Goal: Task Accomplishment & Management: Manage account settings

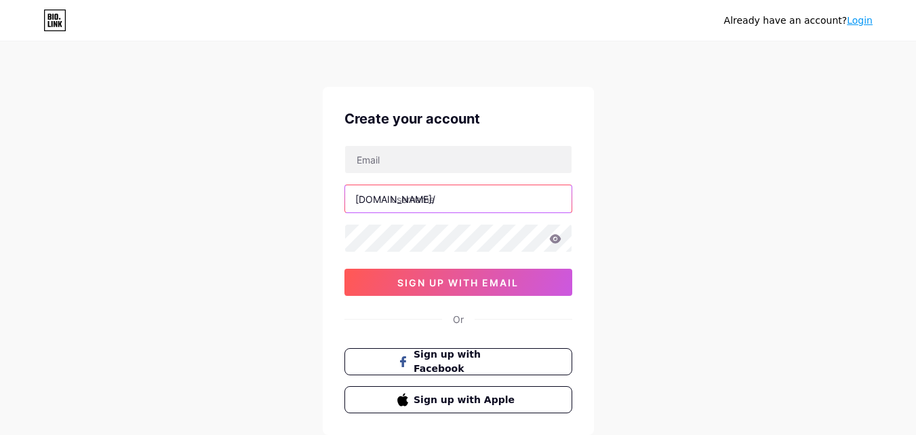
click at [418, 201] on input "text" at bounding box center [458, 198] width 226 height 27
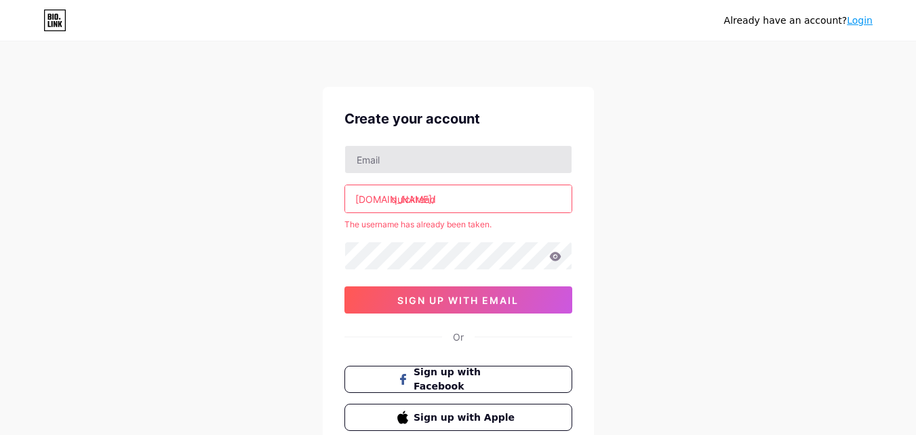
type input "quickread"
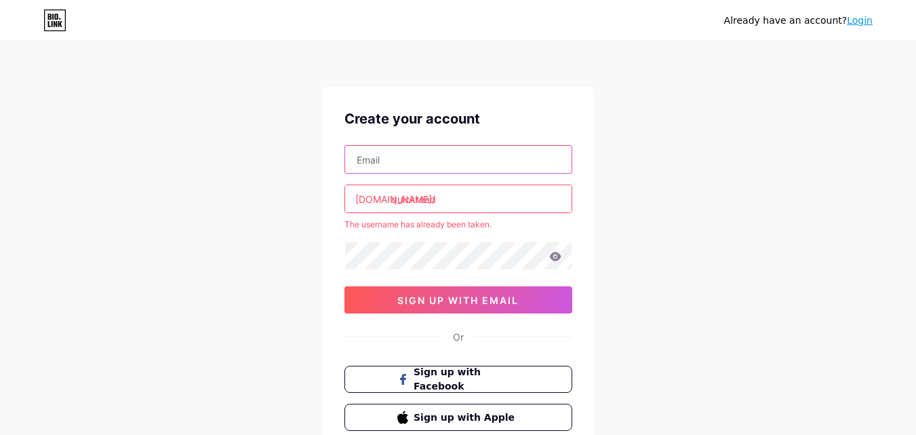
click at [401, 161] on input "text" at bounding box center [458, 159] width 226 height 27
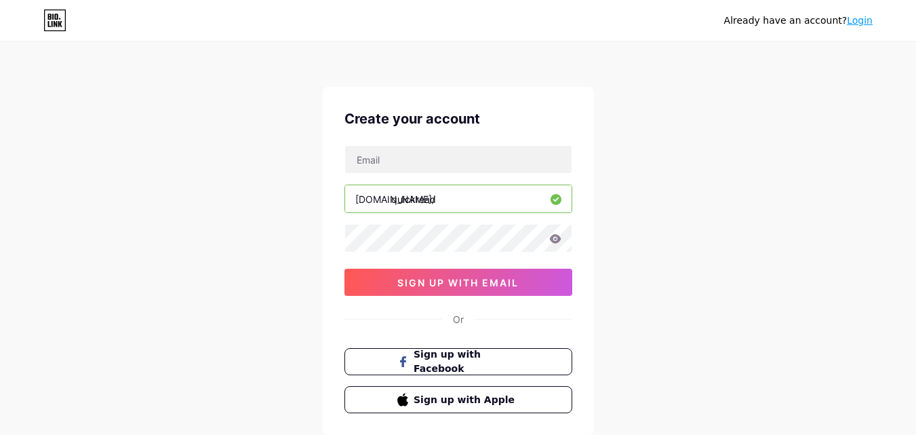
click at [280, 203] on div "Already have an account? Login Create your account bio.link/ quickread sign up …" at bounding box center [458, 259] width 916 height 519
click at [406, 148] on input "text" at bounding box center [458, 159] width 226 height 27
type input "admin@quickread.co.za"
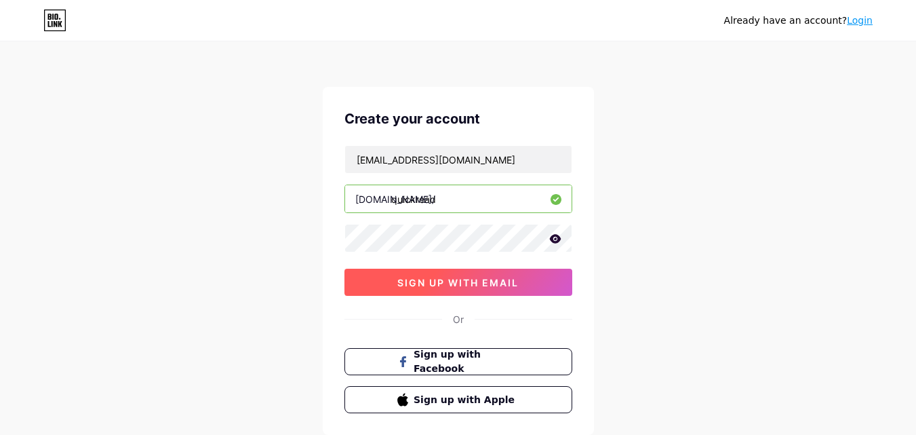
click at [468, 285] on span "sign up with email" at bounding box center [457, 283] width 121 height 12
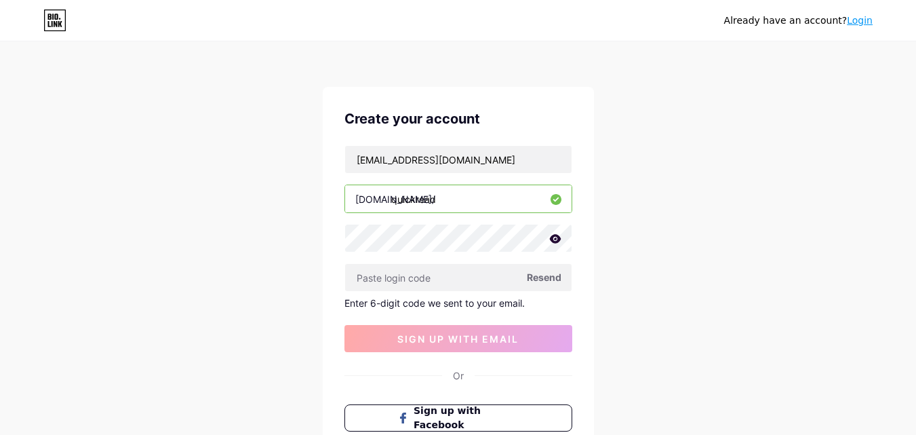
drag, startPoint x: 404, startPoint y: 7, endPoint x: 303, endPoint y: 239, distance: 252.9
click at [241, 108] on div "Already have an account? Login Create your account admin@quickread.co.za bio.li…" at bounding box center [458, 287] width 916 height 575
paste input "373256"
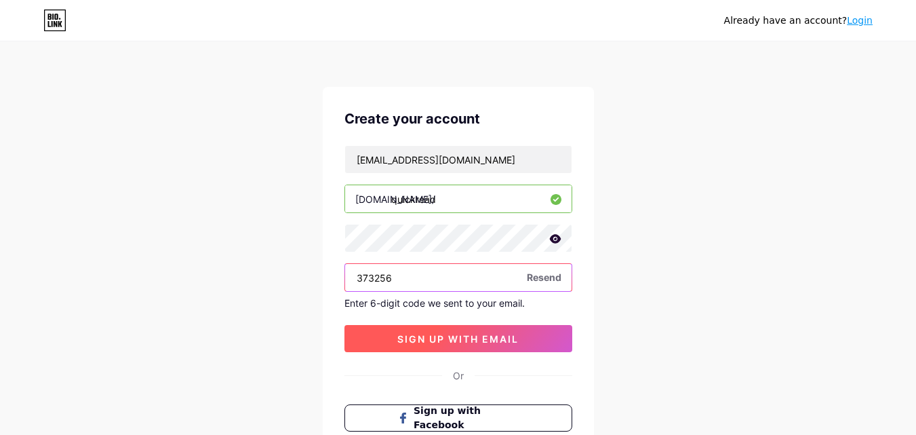
type input "373256"
click at [438, 346] on button "sign up with email" at bounding box center [458, 338] width 228 height 27
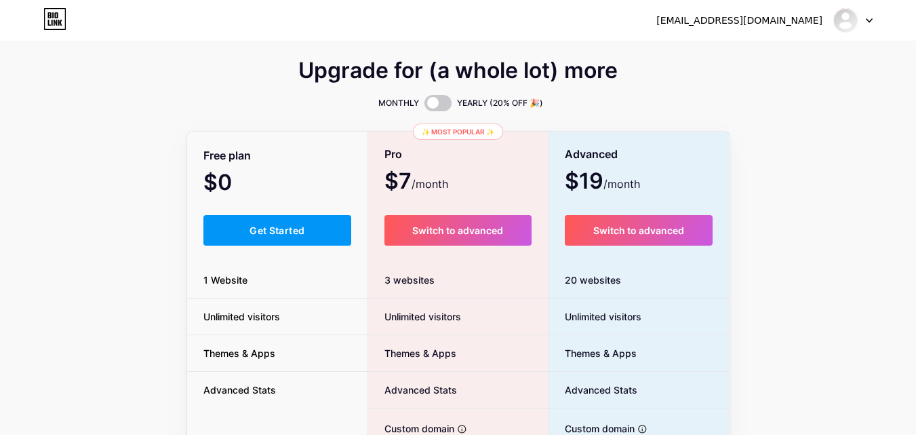
click at [252, 228] on span "Get Started" at bounding box center [276, 230] width 55 height 12
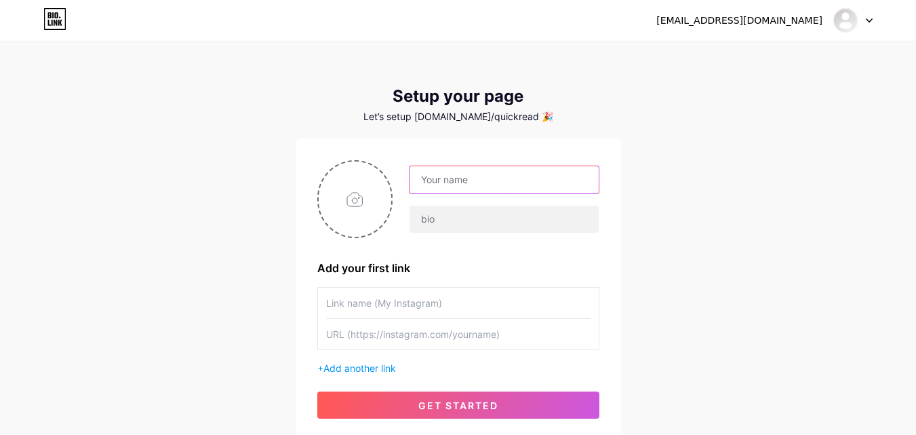
click at [475, 186] on input "text" at bounding box center [503, 179] width 188 height 27
type input "[DOMAIN_NAME]"
click at [350, 199] on input "file" at bounding box center [355, 198] width 73 height 75
type input "C:\fakepath\QuickRead.co.za-Logo (1).png"
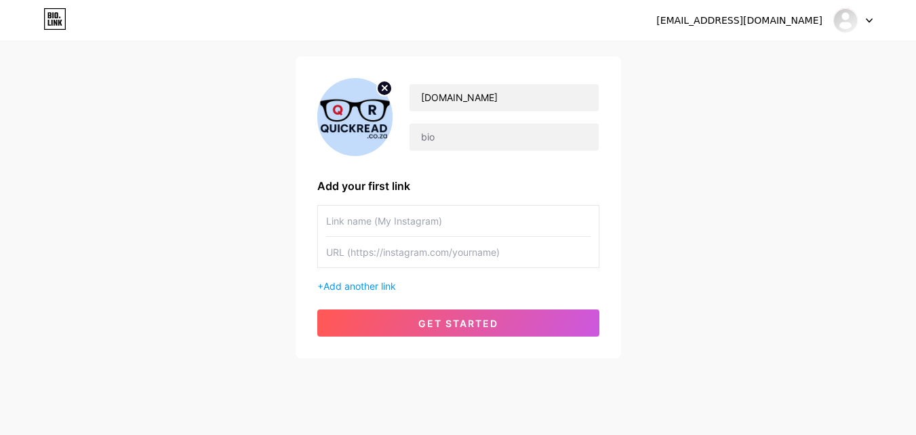
scroll to position [85, 0]
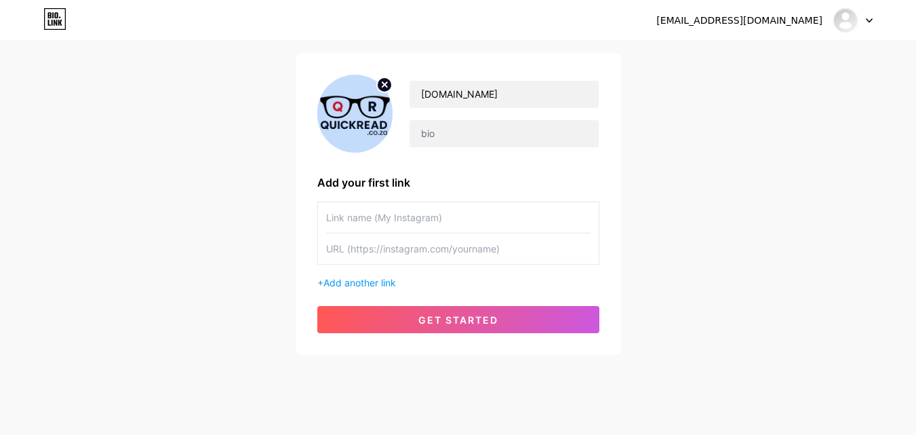
click at [386, 220] on input "text" at bounding box center [458, 217] width 264 height 31
click at [387, 220] on input "text" at bounding box center [458, 217] width 264 height 31
click at [375, 282] on span "Add another link" at bounding box center [359, 283] width 73 height 12
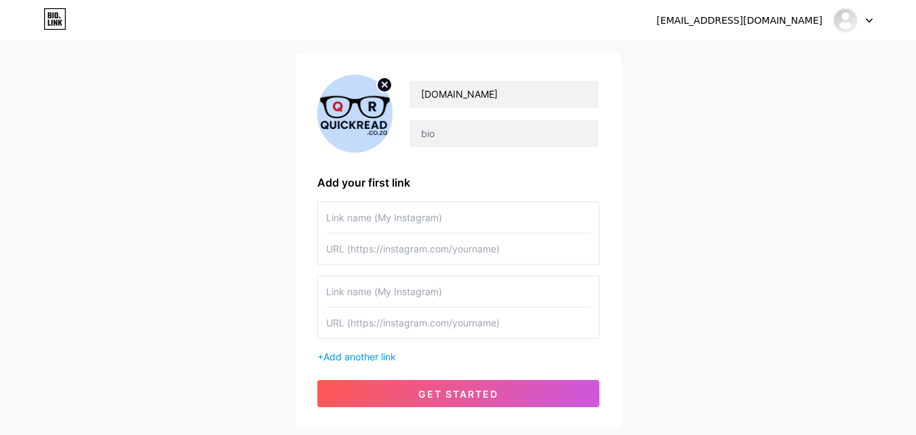
paste input "[URL][DOMAIN_NAME]"
type input "[URL][DOMAIN_NAME]"
click at [413, 221] on input "text" at bounding box center [458, 217] width 264 height 31
type input "Quick Read Magazine"
click at [386, 289] on input "text" at bounding box center [458, 291] width 264 height 31
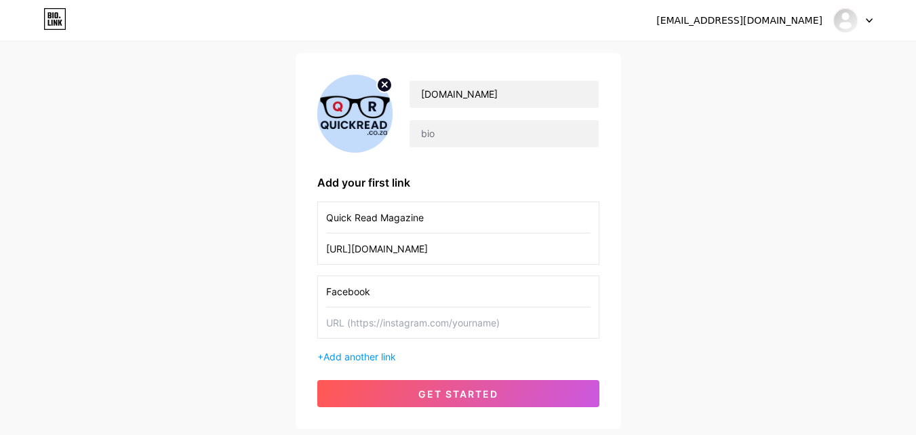
type input "Facebook"
paste input "[URL][DOMAIN_NAME]"
type input "[URL][DOMAIN_NAME]"
click at [382, 352] on span "Add another link" at bounding box center [359, 356] width 73 height 12
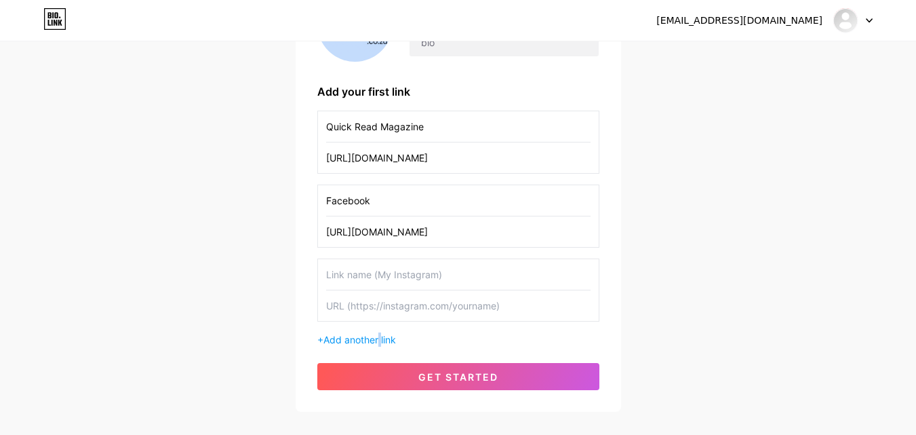
scroll to position [186, 0]
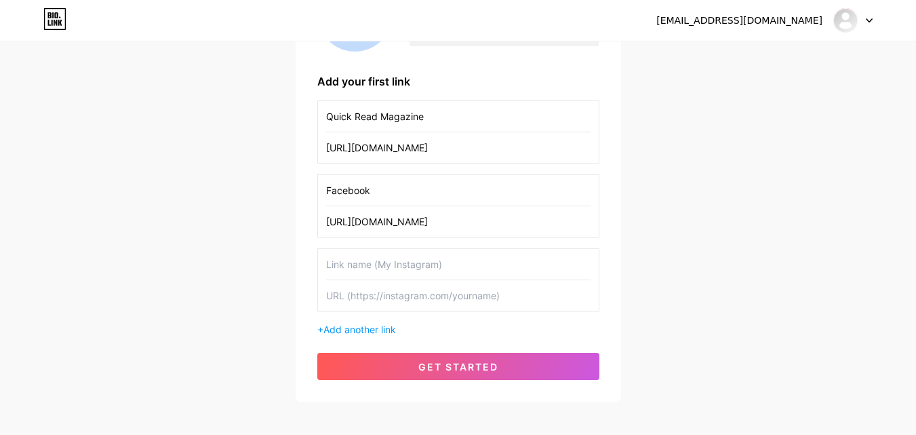
click at [380, 264] on input "text" at bounding box center [458, 264] width 264 height 31
type input "T"
type input "X (Twitter)"
paste input "[URL][DOMAIN_NAME]"
type input "[URL][DOMAIN_NAME]"
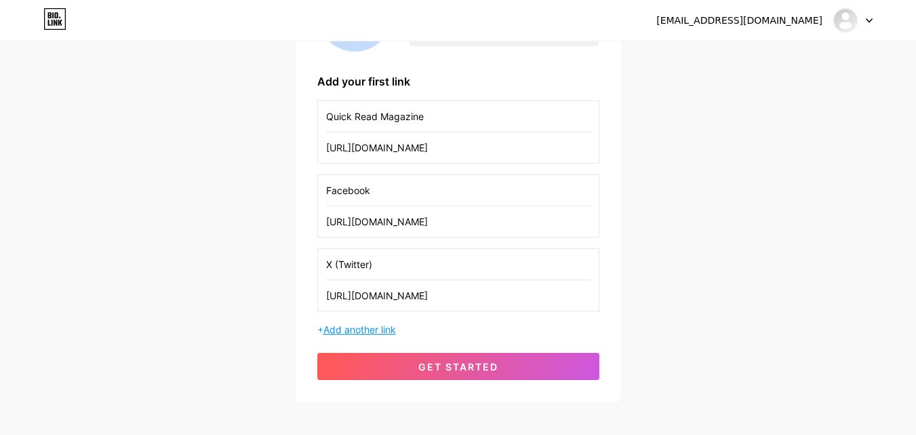
click at [384, 327] on span "Add another link" at bounding box center [359, 329] width 73 height 12
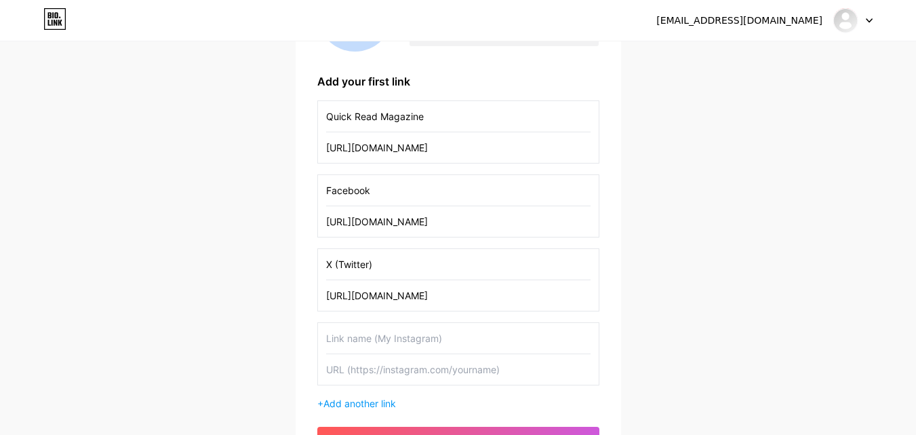
click at [399, 340] on input "text" at bounding box center [458, 338] width 264 height 31
type input "Instagram"
paste input "[URL][DOMAIN_NAME]"
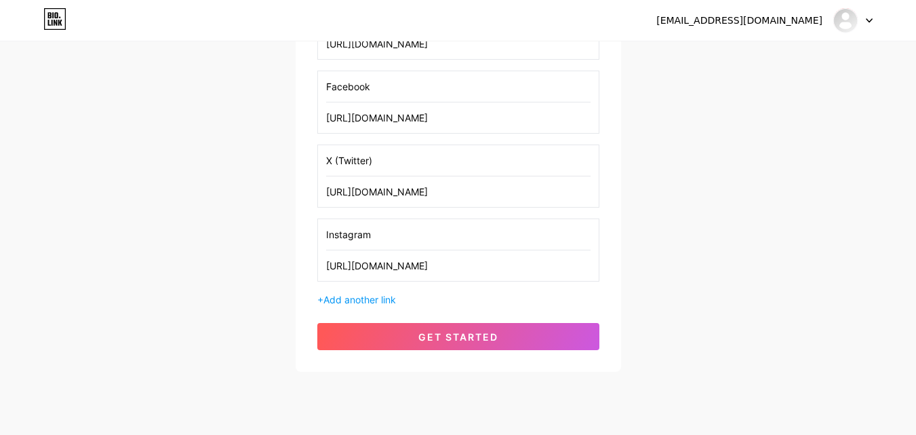
scroll to position [325, 0]
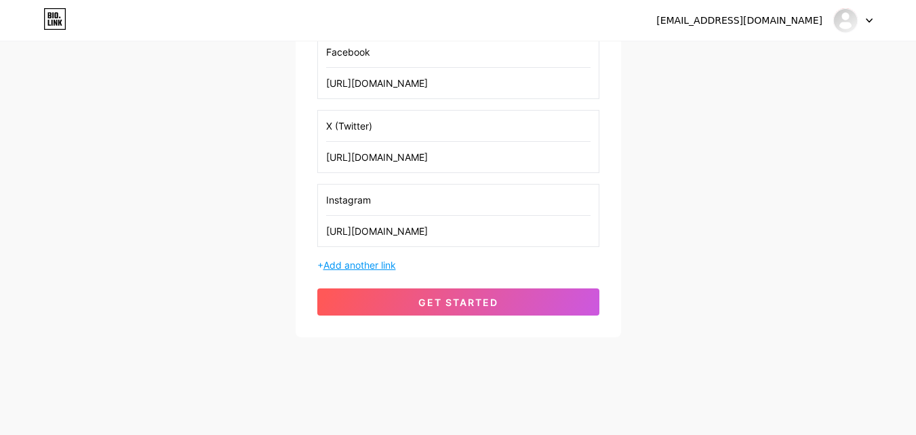
type input "[URL][DOMAIN_NAME]"
click at [376, 264] on span "Add another link" at bounding box center [359, 265] width 73 height 12
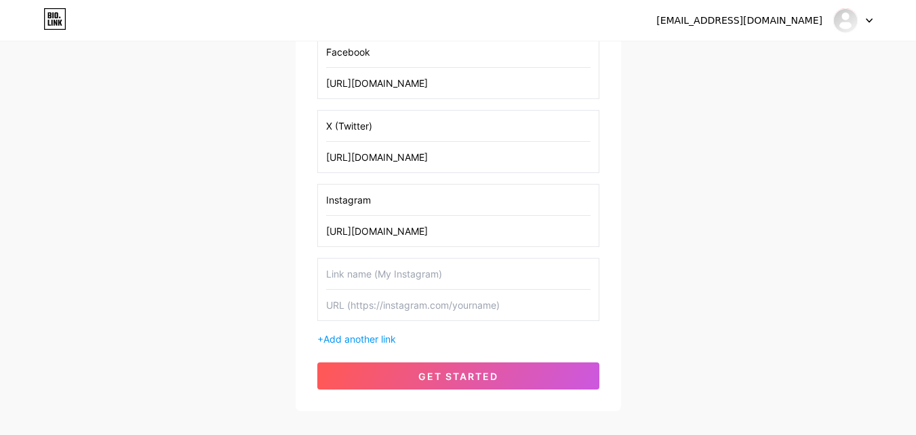
click at [441, 277] on input "text" at bounding box center [458, 273] width 264 height 31
type input "Linkedin"
paste input "[URL][DOMAIN_NAME]"
type input "[URL][DOMAIN_NAME]"
click at [377, 338] on span "Add another link" at bounding box center [359, 339] width 73 height 12
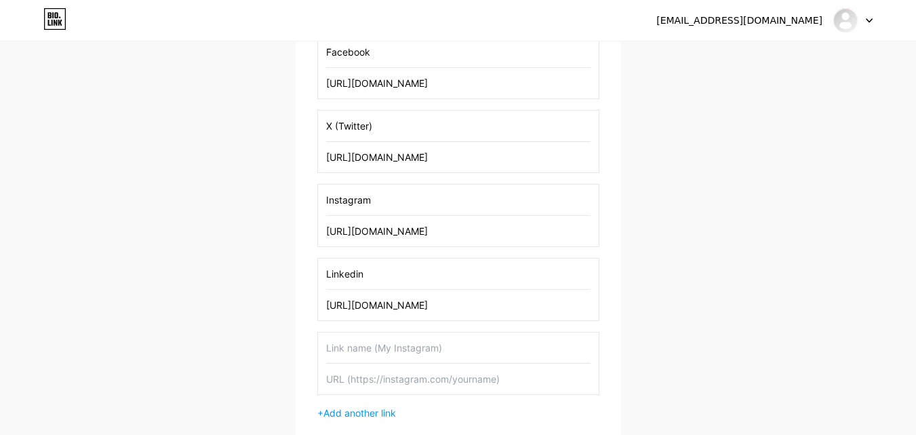
click at [397, 351] on input "text" at bounding box center [458, 347] width 264 height 31
type input "TikTok"
paste input "[URL][DOMAIN_NAME]"
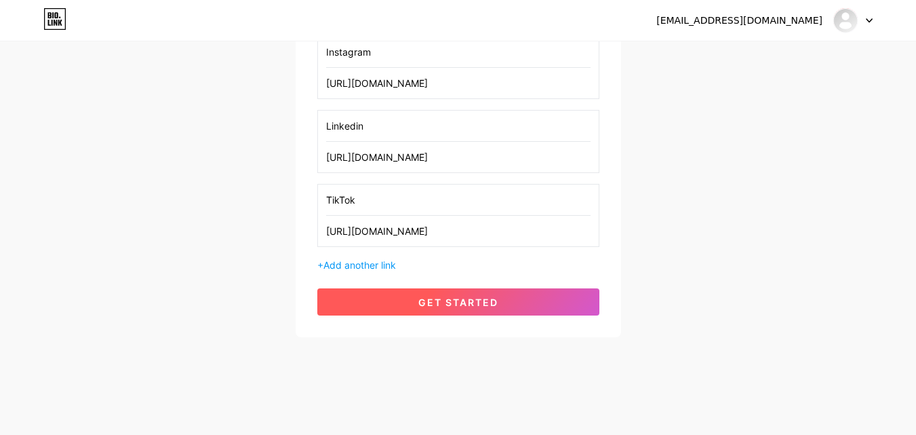
type input "[URL][DOMAIN_NAME]"
click at [463, 305] on span "get started" at bounding box center [458, 302] width 80 height 12
click at [0, 0] on span at bounding box center [0, 0] width 0 height 0
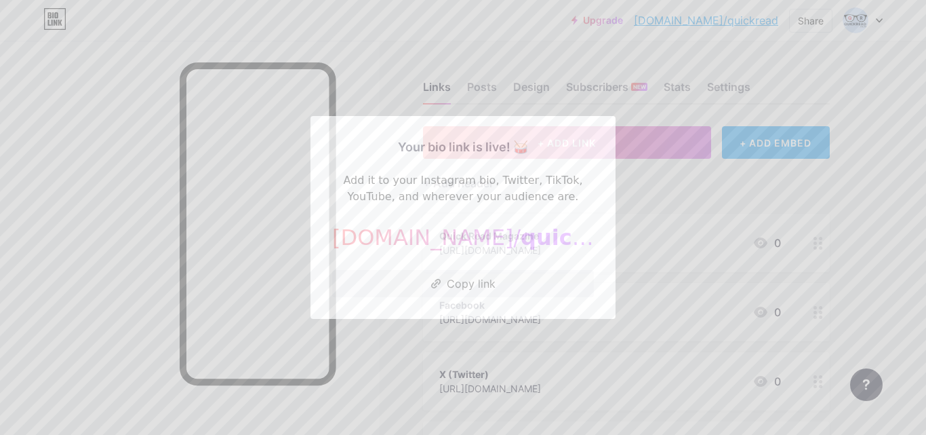
click at [631, 104] on div at bounding box center [463, 217] width 926 height 435
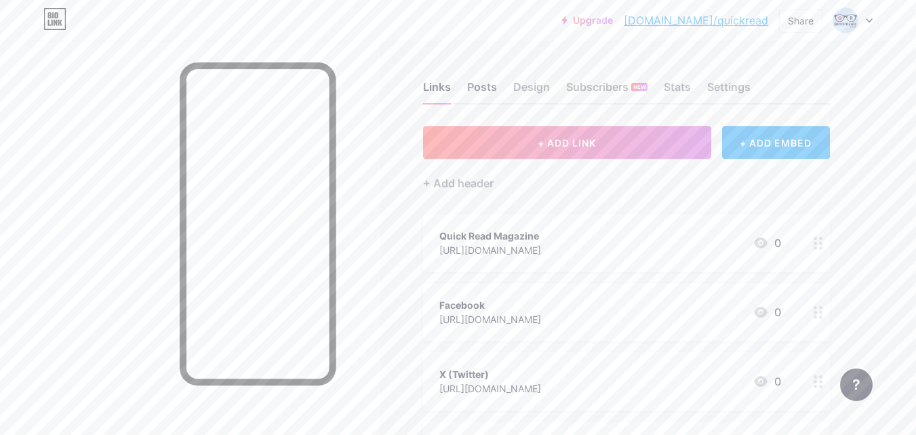
click at [483, 92] on div "Posts" at bounding box center [482, 91] width 30 height 24
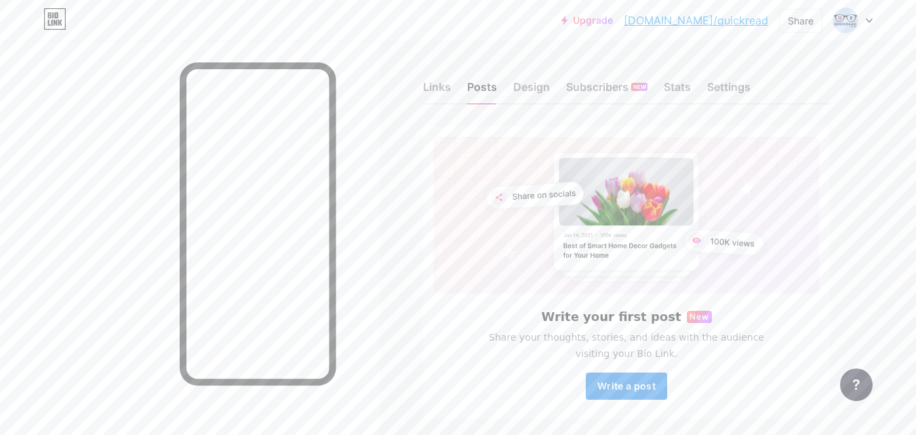
click at [629, 385] on span "Write a post" at bounding box center [626, 386] width 58 height 12
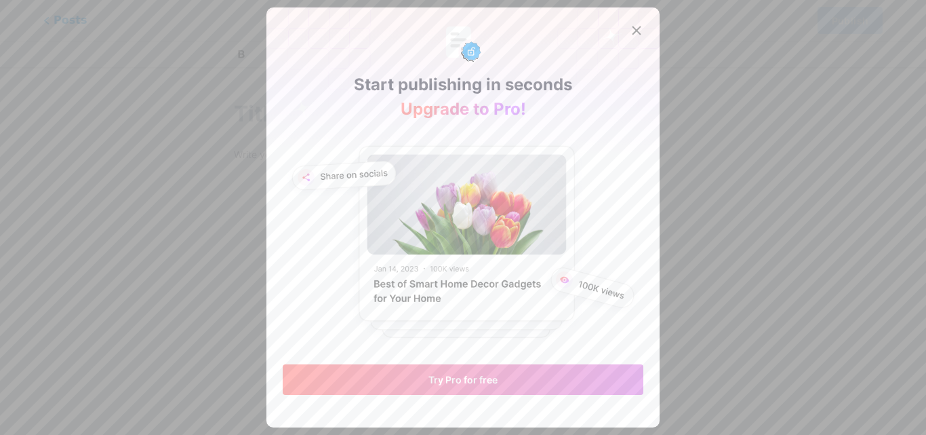
drag, startPoint x: 633, startPoint y: 28, endPoint x: 580, endPoint y: 35, distance: 53.3
click at [633, 28] on icon at bounding box center [636, 30] width 11 height 11
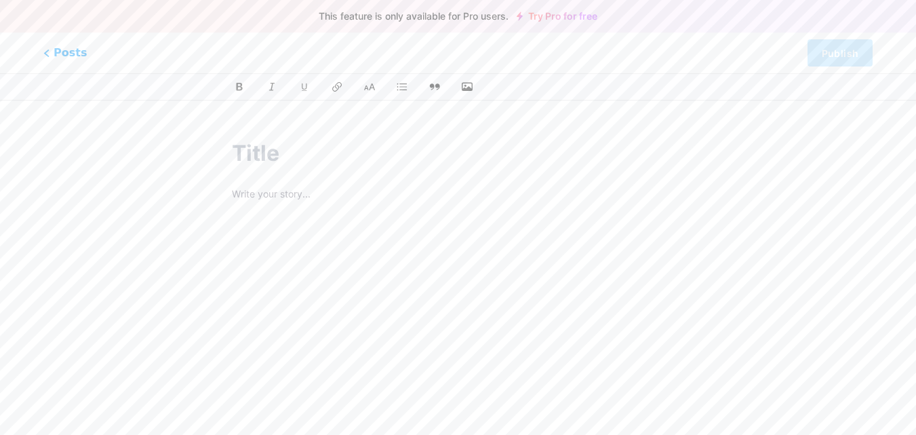
click at [261, 141] on input "text" at bounding box center [458, 153] width 452 height 33
type input "What Is"
type input "what"
type input "What Is Q"
type input "what-is"
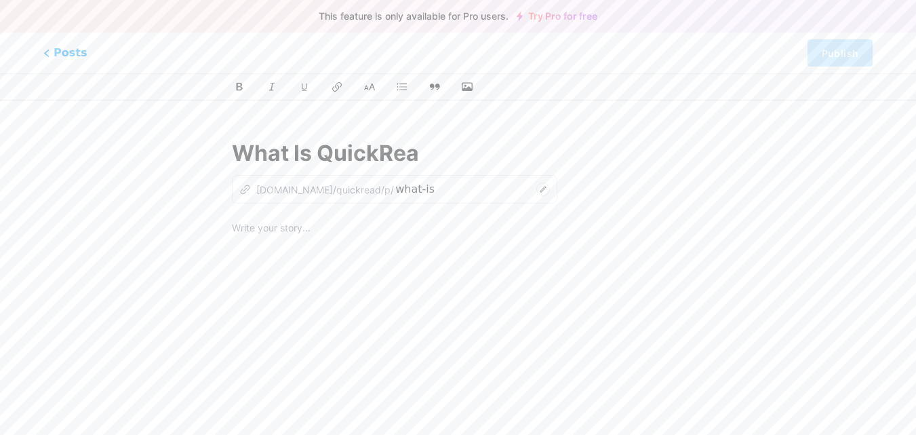
type input "What Is QuickRead"
type input "what-is-quick"
type input "What Is QuickRead.C"
type input "what-is-quickread"
type input "What Is QuickRead.Co."
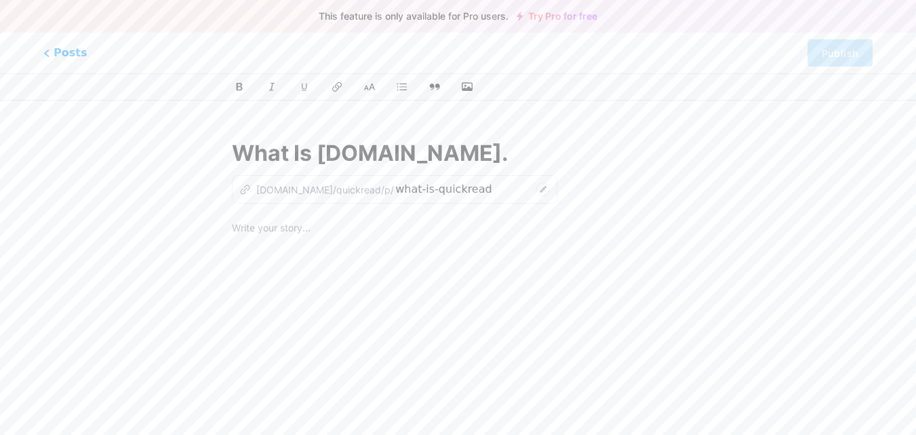
type input "what-is-quickreadc"
type input "What Is QuickRead.Co.Za?"
type input "what-is-quickreadcoza"
type input "What Is QuickRead.Co.Za?"
click at [325, 226] on p at bounding box center [458, 229] width 452 height 19
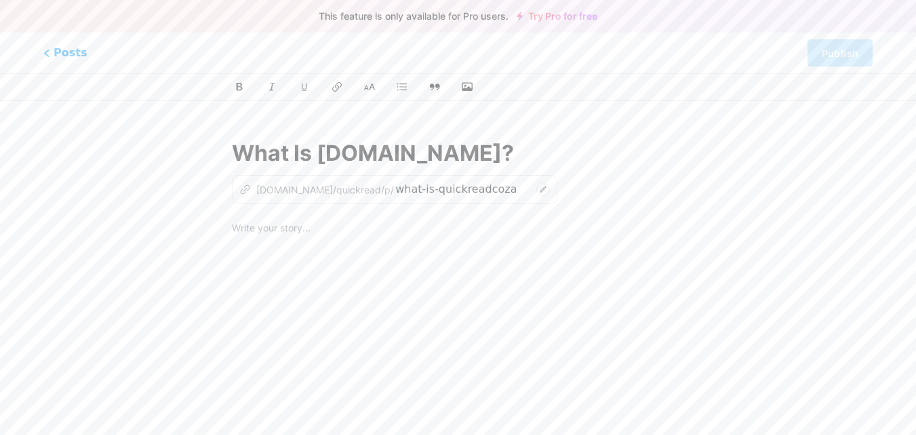
click at [325, 226] on p at bounding box center [458, 229] width 452 height 19
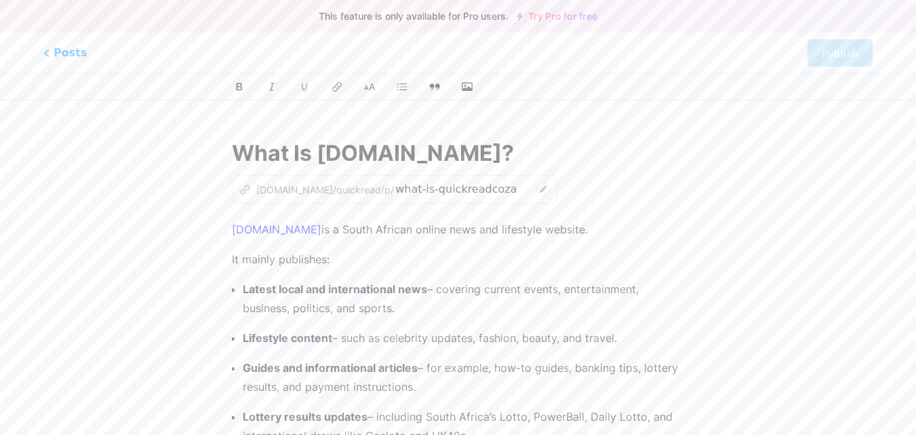
scroll to position [79, 0]
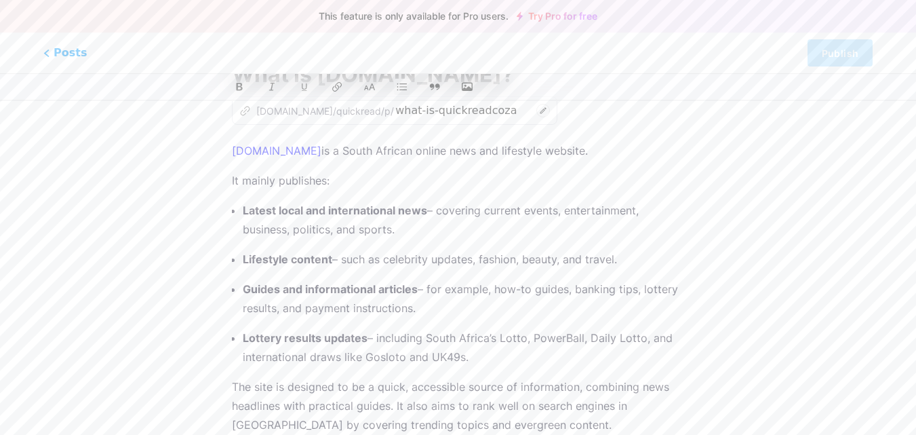
drag, startPoint x: 242, startPoint y: 209, endPoint x: 502, endPoint y: 350, distance: 295.5
click at [502, 350] on div "QuickRead.co.za is a South African online news and lifestyle website. It mainly…" at bounding box center [458, 310] width 452 height 339
click at [403, 85] on icon at bounding box center [402, 87] width 14 height 14
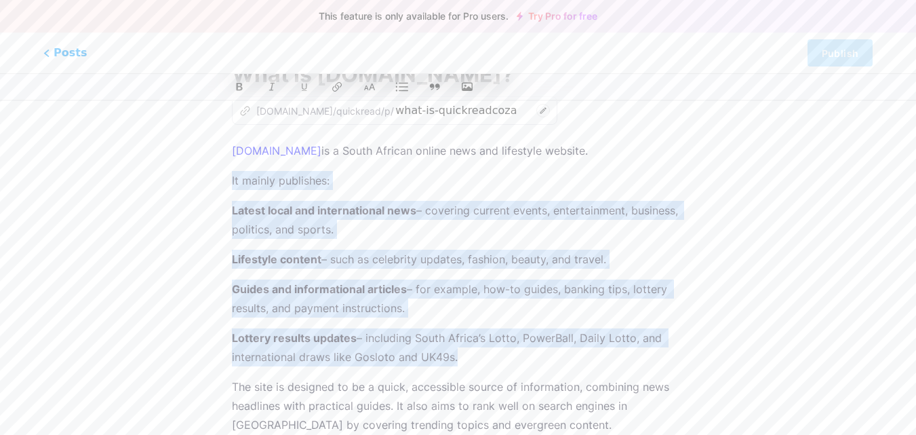
click at [403, 85] on icon at bounding box center [402, 87] width 14 height 14
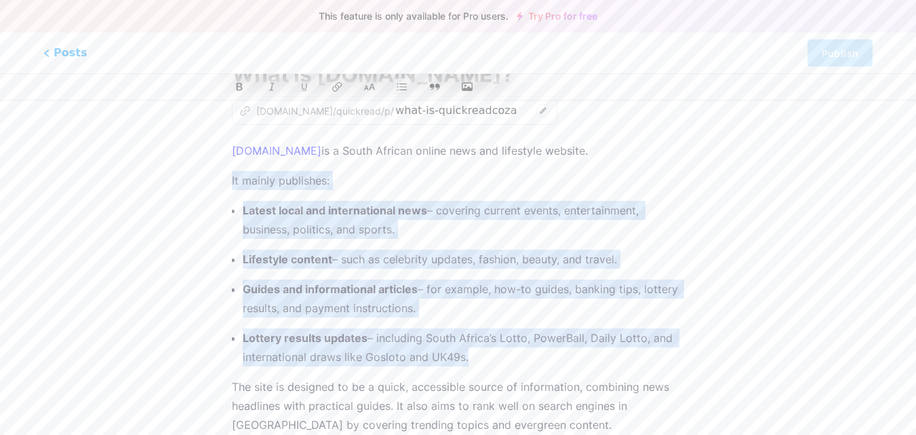
click at [402, 223] on p "Latest local and international news – covering current events, entertainment, b…" at bounding box center [463, 220] width 441 height 38
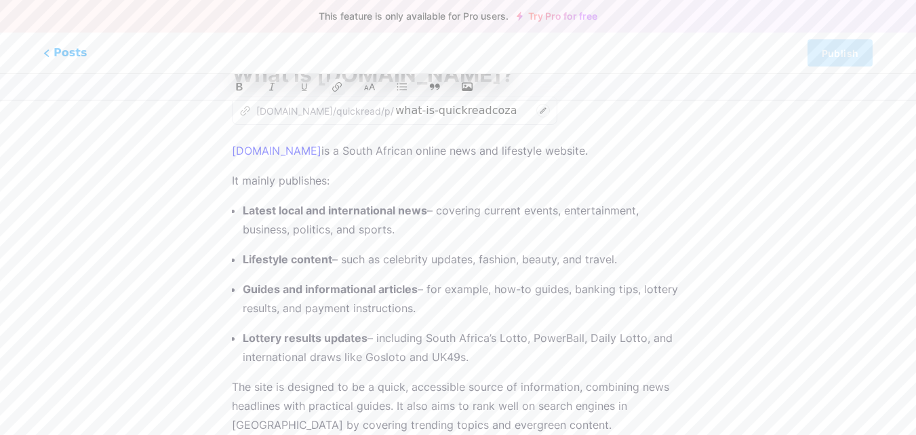
click at [302, 153] on link "QuickRead.co.za" at bounding box center [276, 151] width 89 height 14
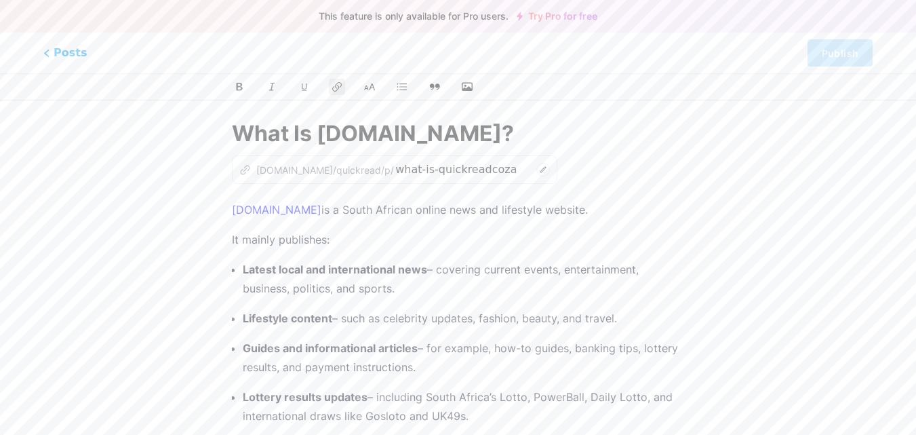
scroll to position [0, 0]
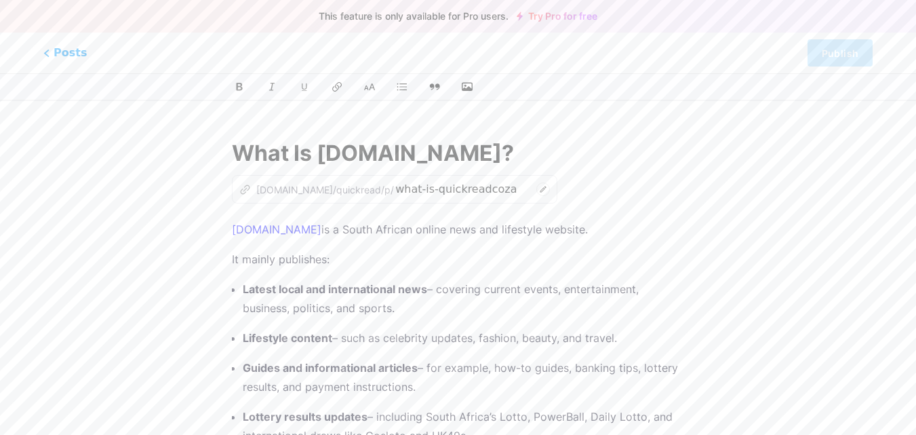
click at [360, 254] on p "It mainly publishes:" at bounding box center [458, 258] width 452 height 19
click at [591, 230] on p "QuickRead.co.za is a South African online news and lifestyle website." at bounding box center [458, 229] width 452 height 19
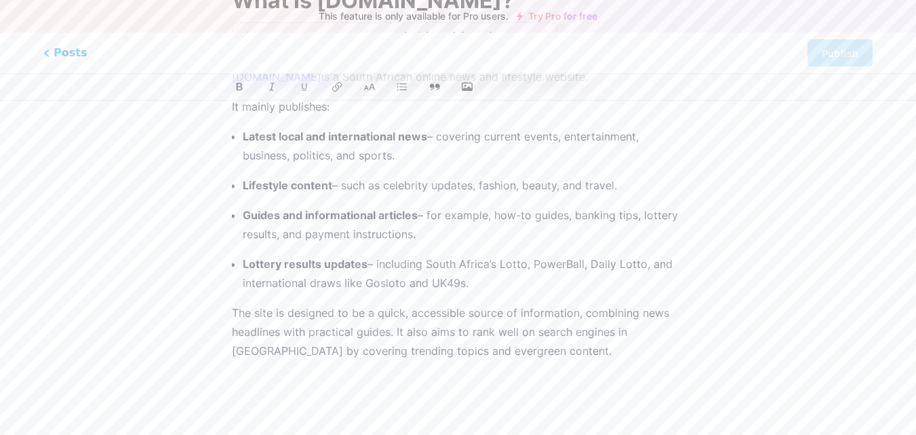
scroll to position [167, 0]
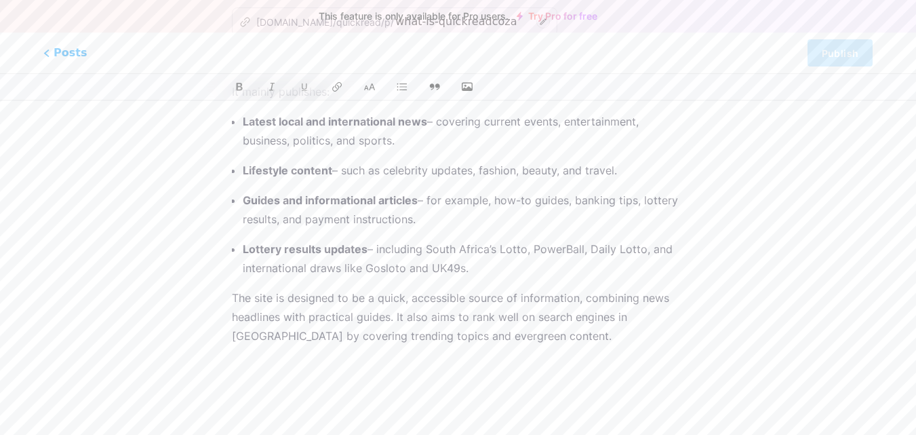
click at [498, 268] on p "Lottery results updates – including South Africa’s Lotto, PowerBall, Daily Lott…" at bounding box center [463, 258] width 441 height 38
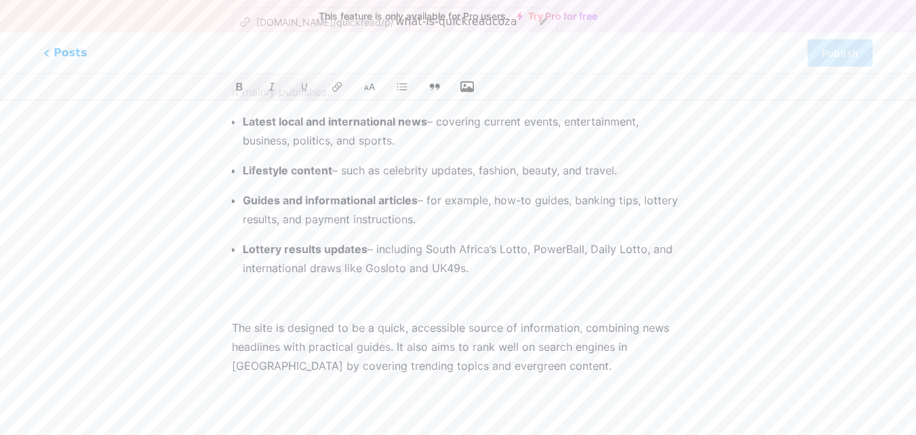
click at [468, 87] on icon "button" at bounding box center [467, 86] width 14 height 11
click at [0, 0] on input "file" at bounding box center [0, 0] width 0 height 0
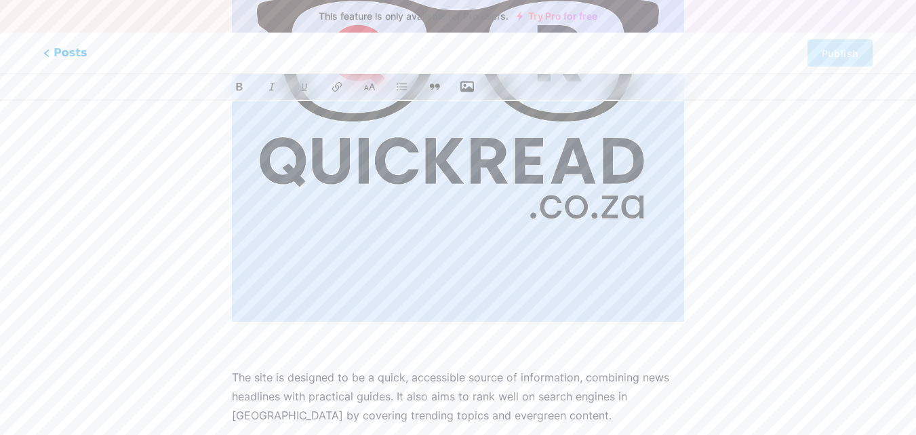
scroll to position [630, 0]
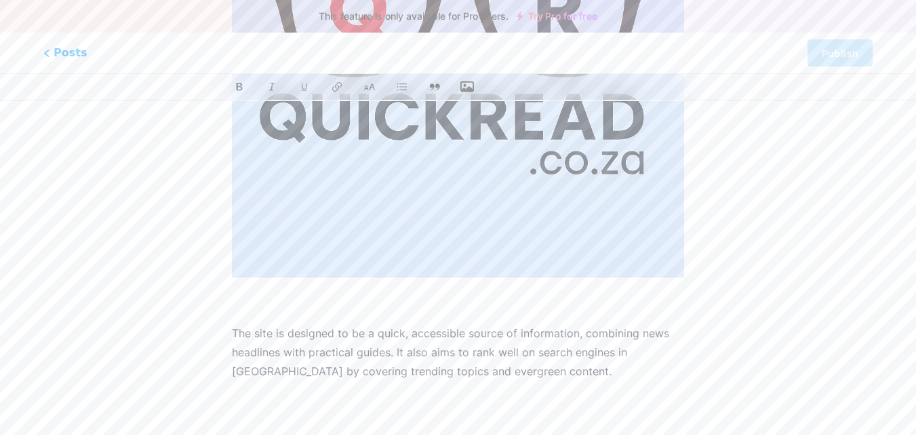
click at [235, 327] on p "The site is designed to be a quick, accessible source of information, combining…" at bounding box center [458, 351] width 452 height 57
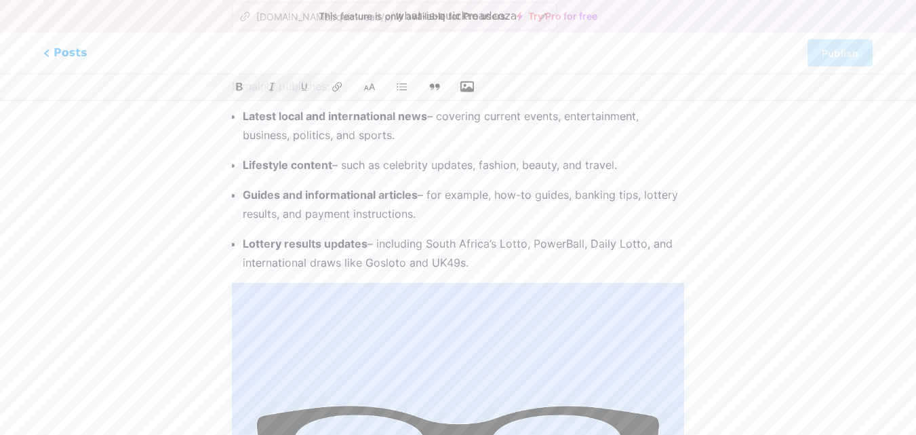
scroll to position [0, 0]
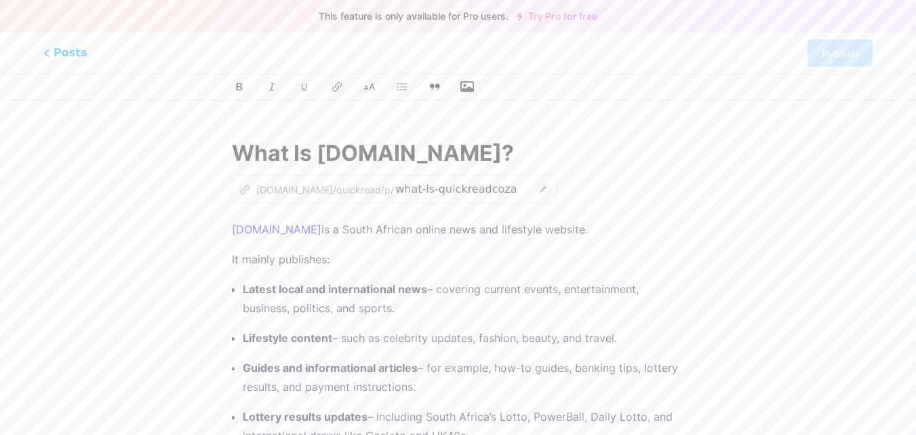
click at [575, 17] on link "Try Pro for free" at bounding box center [557, 16] width 81 height 11
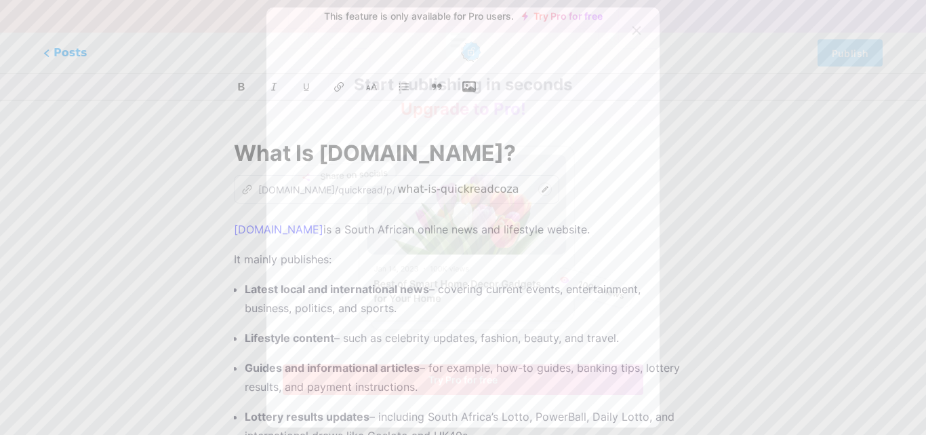
click at [457, 386] on button "Try Pro for free" at bounding box center [463, 379] width 361 height 31
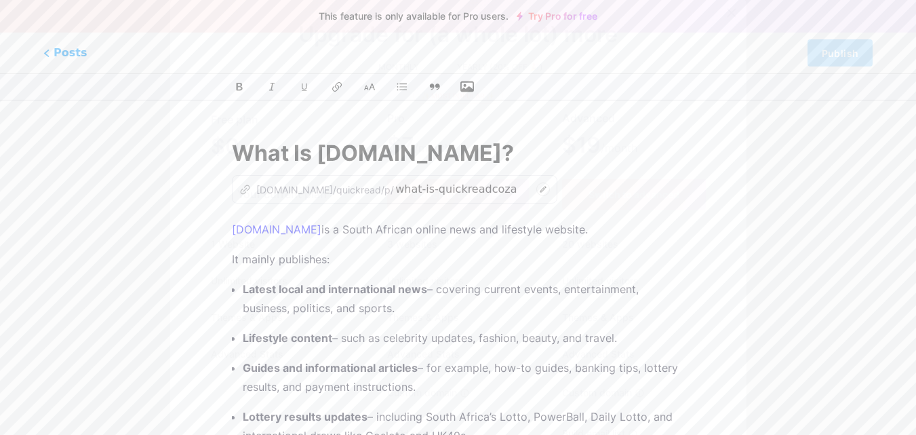
click at [265, 197] on div "Your current plan" at bounding box center [282, 194] width 143 height 31
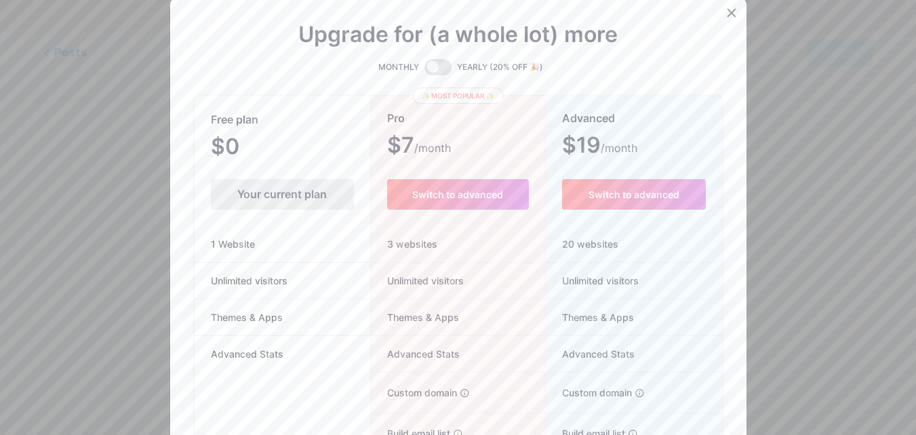
scroll to position [601, 0]
click at [733, 12] on icon at bounding box center [731, 12] width 11 height 11
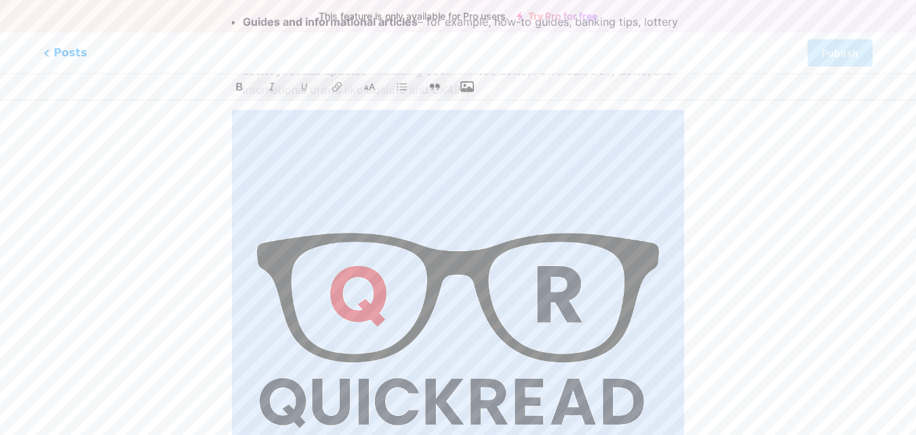
scroll to position [0, 0]
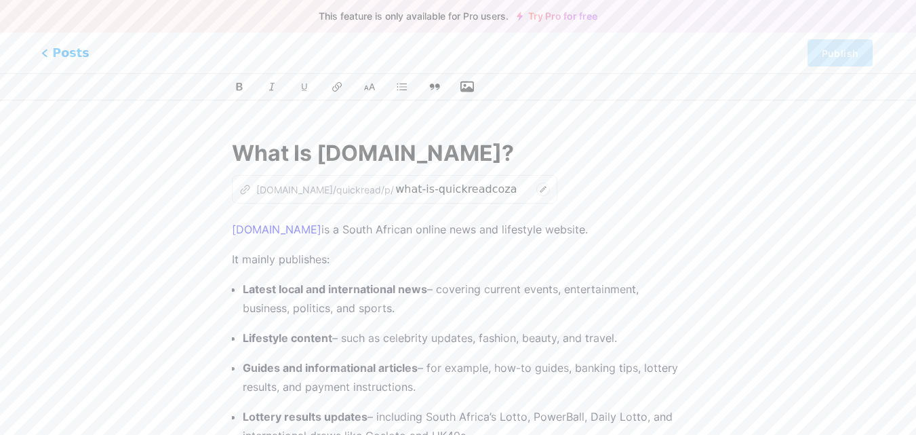
click at [57, 58] on span "Posts" at bounding box center [65, 53] width 48 height 18
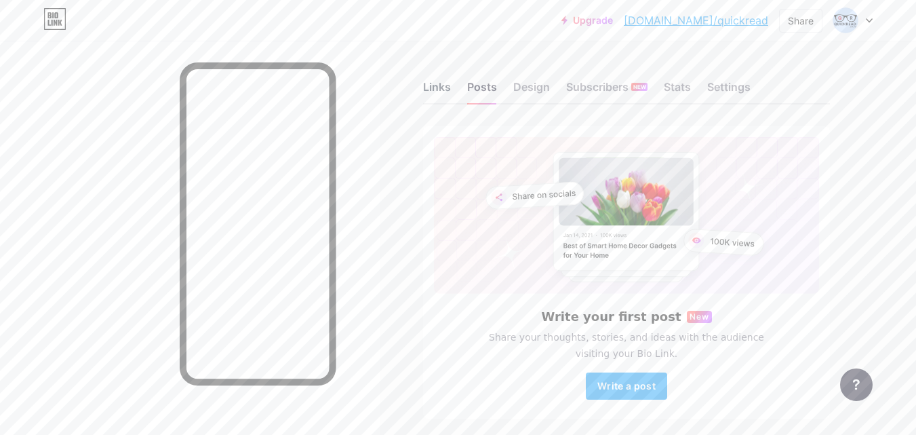
click at [436, 83] on div "Links" at bounding box center [437, 91] width 28 height 24
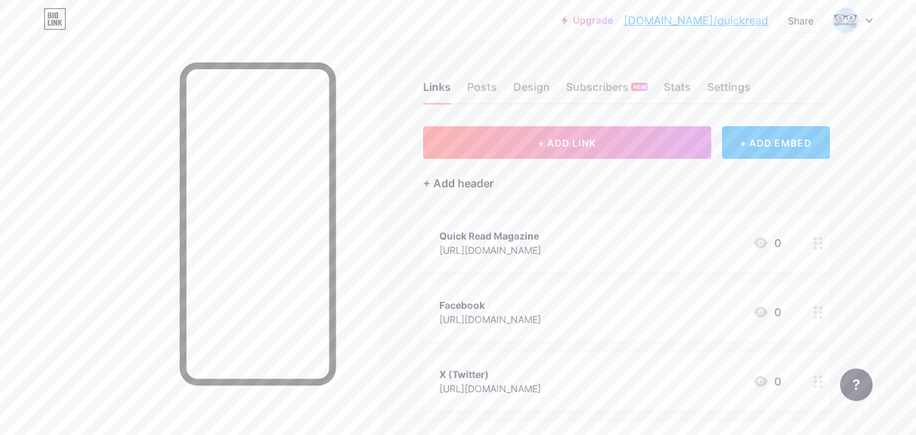
click at [459, 182] on div "+ Add header" at bounding box center [458, 183] width 71 height 16
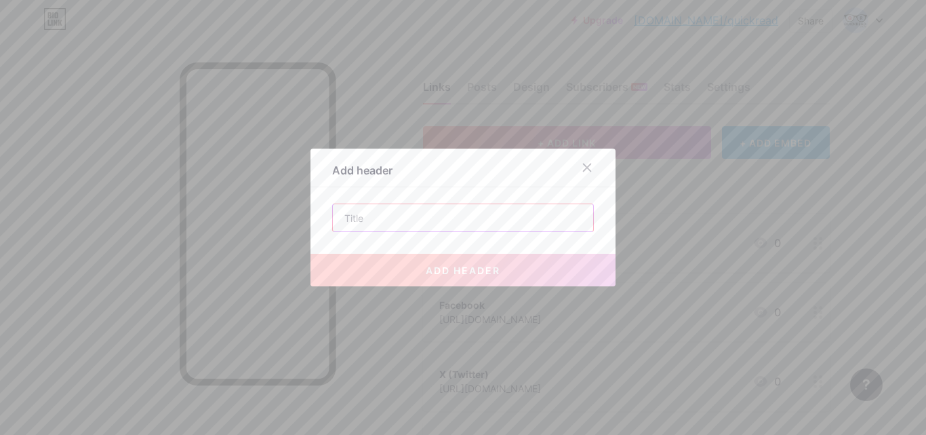
click at [416, 219] on input "text" at bounding box center [463, 217] width 260 height 27
click at [576, 166] on div at bounding box center [587, 167] width 24 height 24
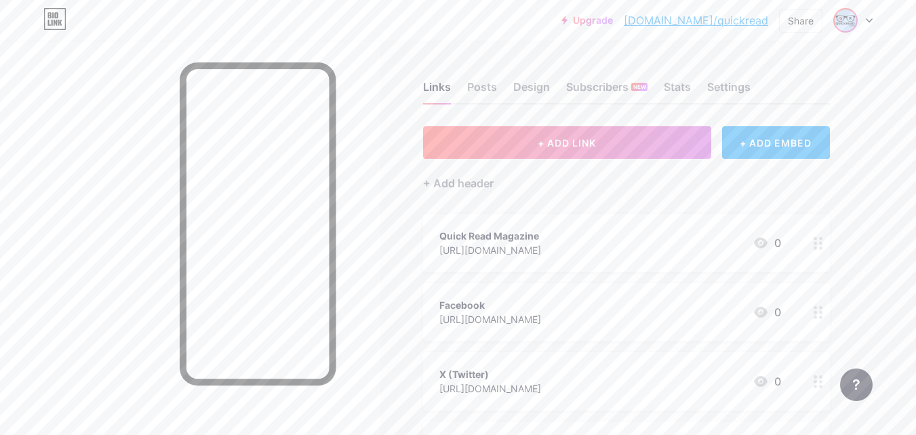
click at [856, 14] on span at bounding box center [846, 20] width 22 height 22
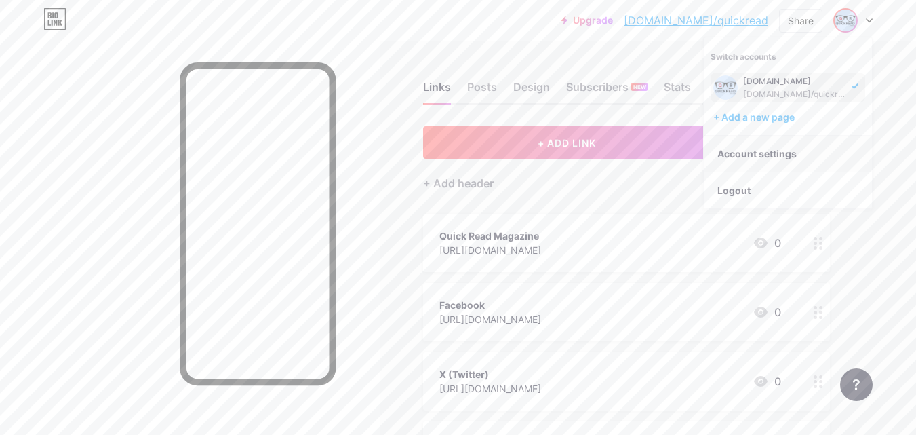
click at [765, 155] on link "Account settings" at bounding box center [788, 154] width 168 height 37
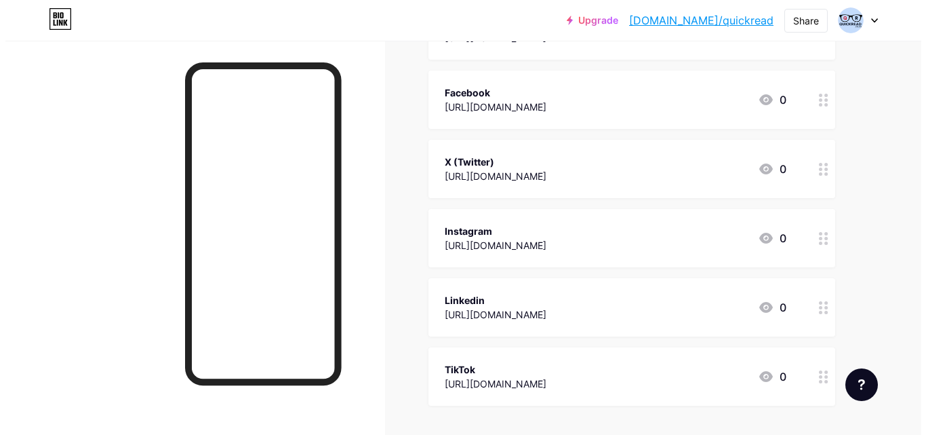
scroll to position [340, 0]
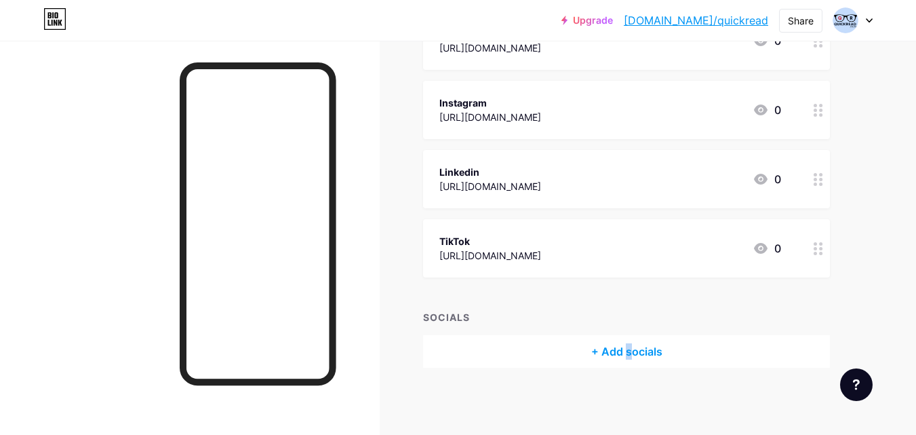
click at [628, 347] on div "+ Add socials" at bounding box center [626, 351] width 407 height 33
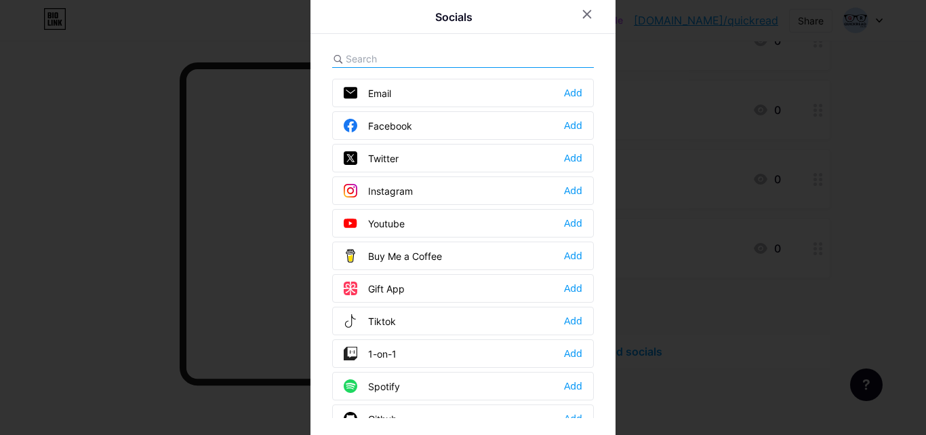
click at [414, 125] on div "Facebook Add" at bounding box center [463, 125] width 262 height 28
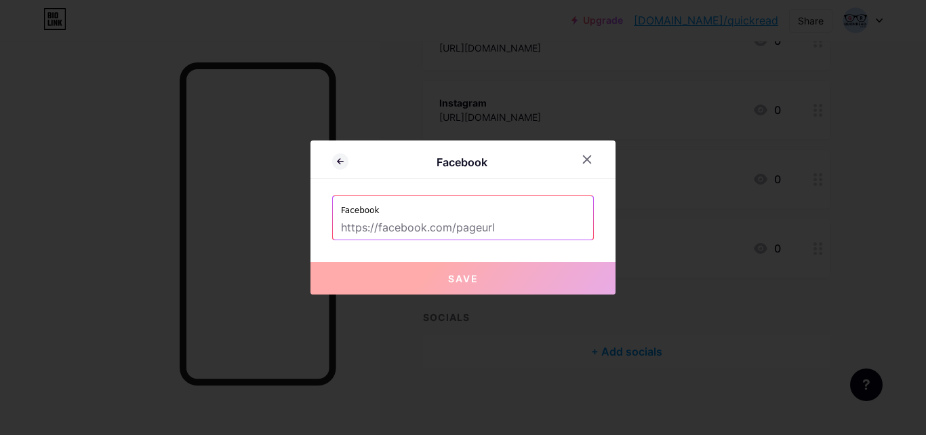
click at [412, 227] on input "text" at bounding box center [463, 227] width 244 height 23
paste input "[URL][DOMAIN_NAME]"
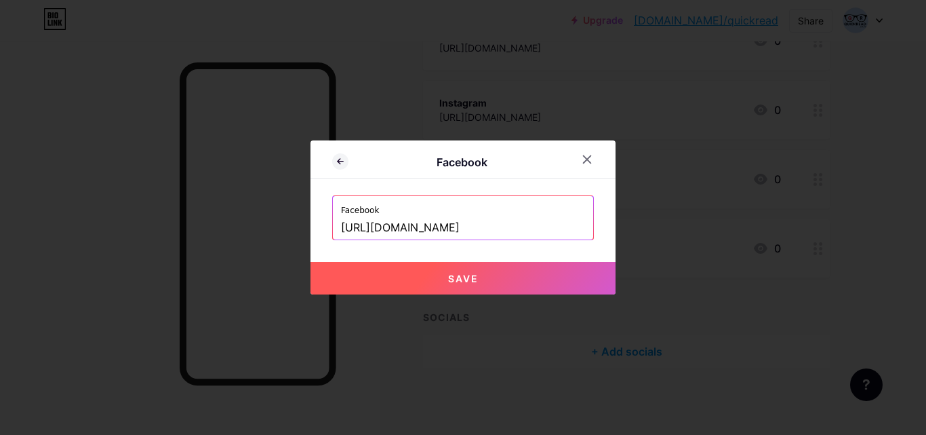
type input "[URL][DOMAIN_NAME]"
drag, startPoint x: 457, startPoint y: 277, endPoint x: 466, endPoint y: 277, distance: 9.5
click at [457, 277] on span "Save" at bounding box center [463, 279] width 31 height 12
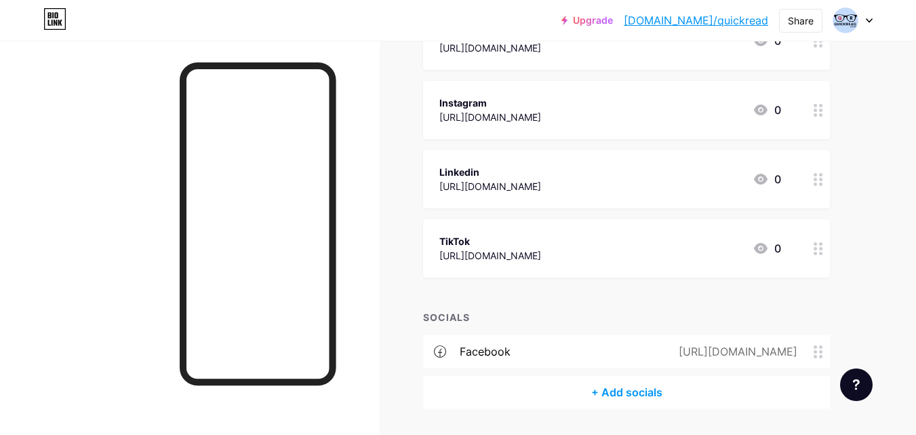
drag, startPoint x: 706, startPoint y: 185, endPoint x: 439, endPoint y: 184, distance: 267.1
click at [439, 184] on div "Linkedin [URL][DOMAIN_NAME] 0" at bounding box center [626, 179] width 407 height 58
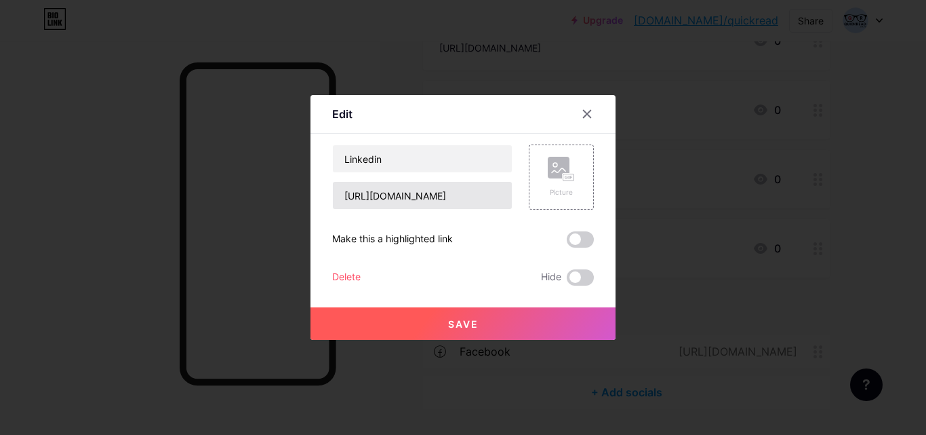
drag, startPoint x: 439, startPoint y: 184, endPoint x: 430, endPoint y: 197, distance: 15.1
click at [430, 197] on input "[URL][DOMAIN_NAME]" at bounding box center [422, 195] width 179 height 27
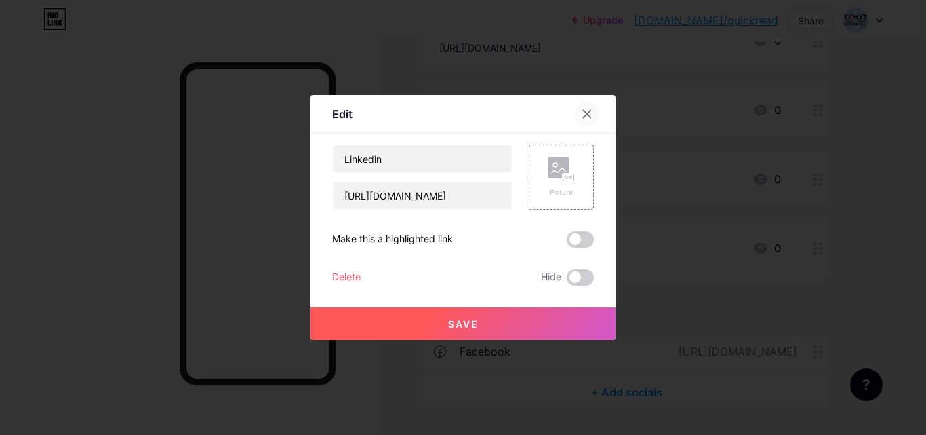
click at [582, 117] on icon at bounding box center [587, 113] width 11 height 11
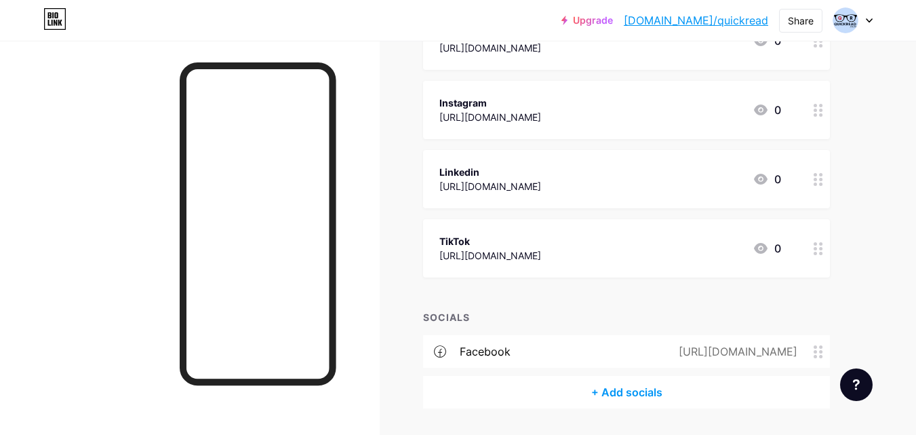
click at [626, 390] on div "+ Add socials" at bounding box center [626, 392] width 407 height 33
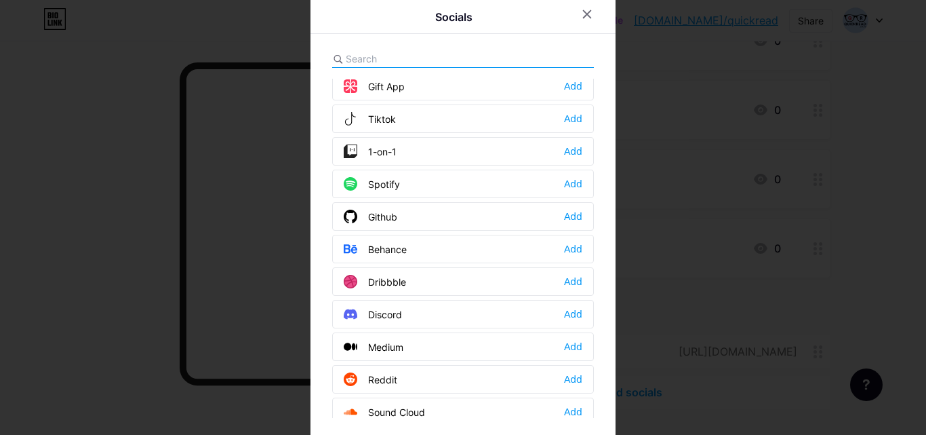
scroll to position [203, 0]
click at [378, 53] on input "text" at bounding box center [421, 59] width 150 height 14
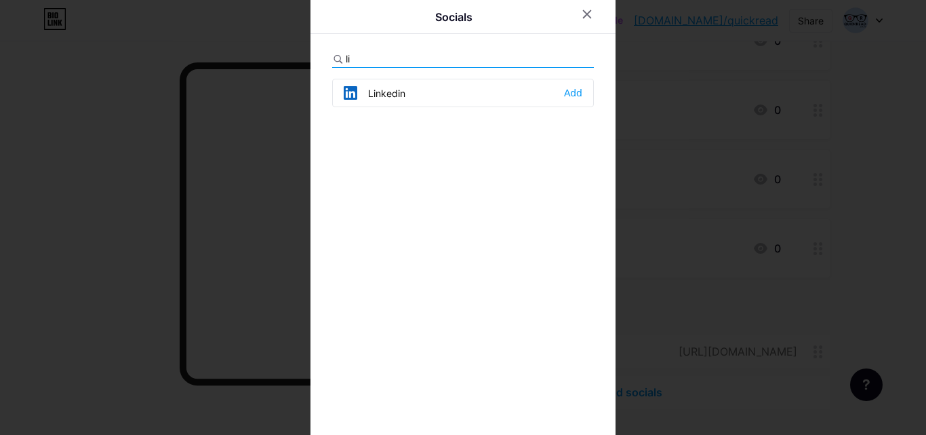
scroll to position [0, 0]
type input "linked"
click at [395, 92] on div "Linkedin" at bounding box center [375, 93] width 62 height 14
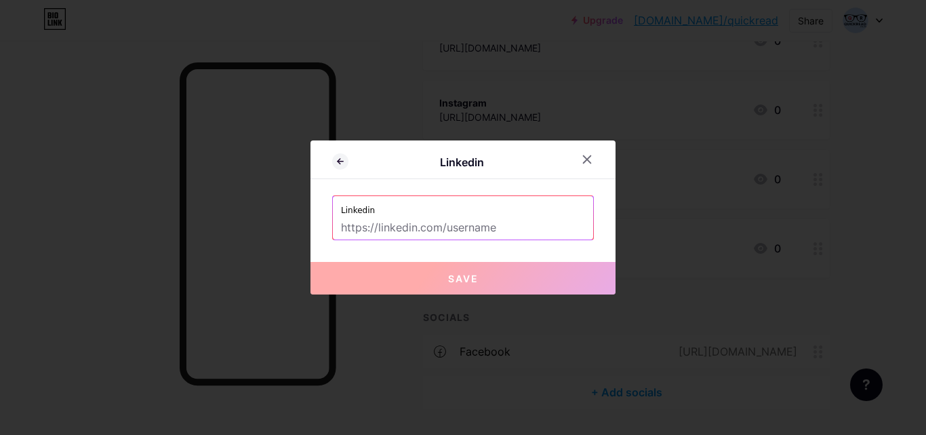
paste input "[URL][DOMAIN_NAME]"
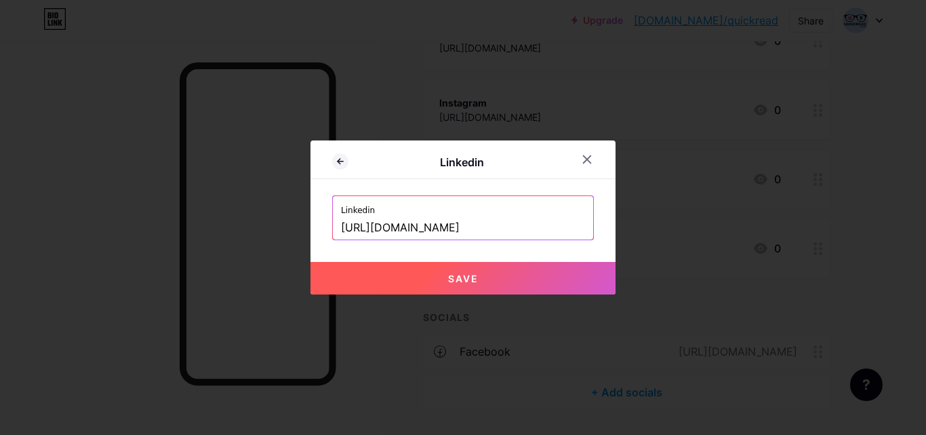
scroll to position [0, 53]
type input "[URL][DOMAIN_NAME]"
click at [461, 278] on span "Save" at bounding box center [463, 279] width 31 height 12
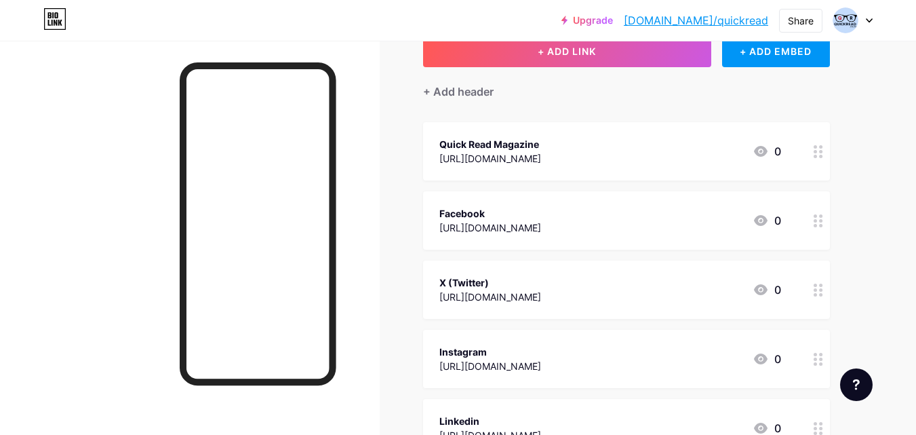
scroll to position [81, 0]
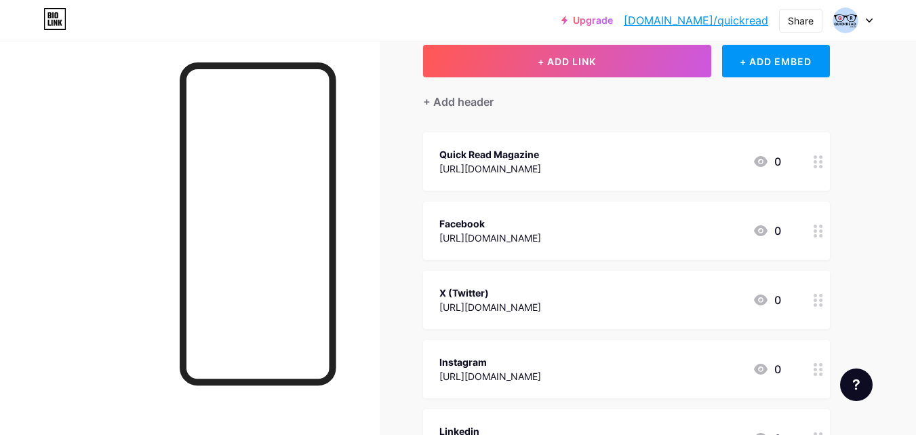
click at [820, 237] on div at bounding box center [818, 230] width 23 height 58
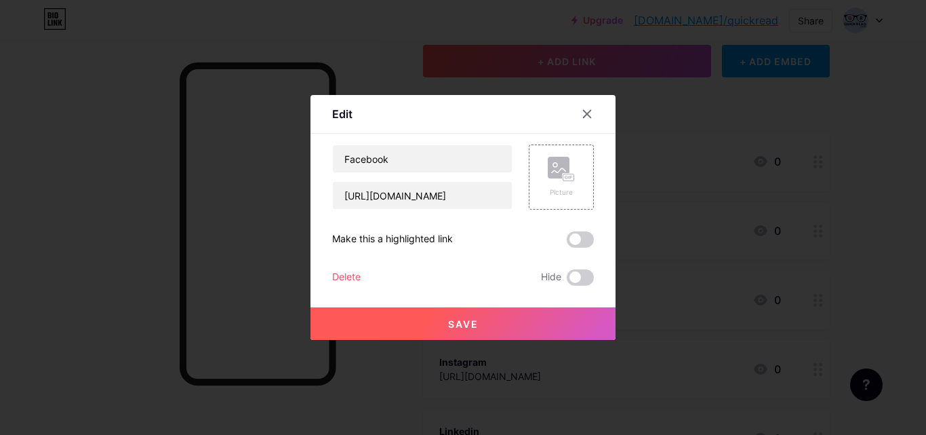
click at [333, 277] on div "Delete" at bounding box center [346, 277] width 28 height 16
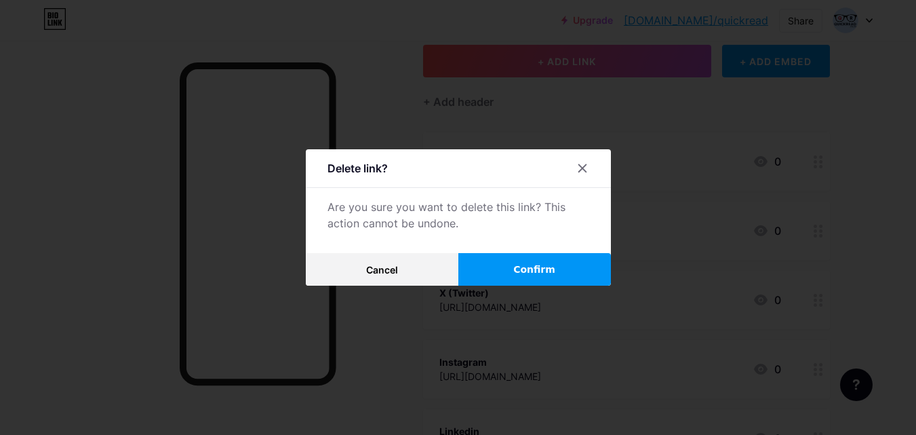
click at [529, 261] on button "Confirm" at bounding box center [534, 269] width 153 height 33
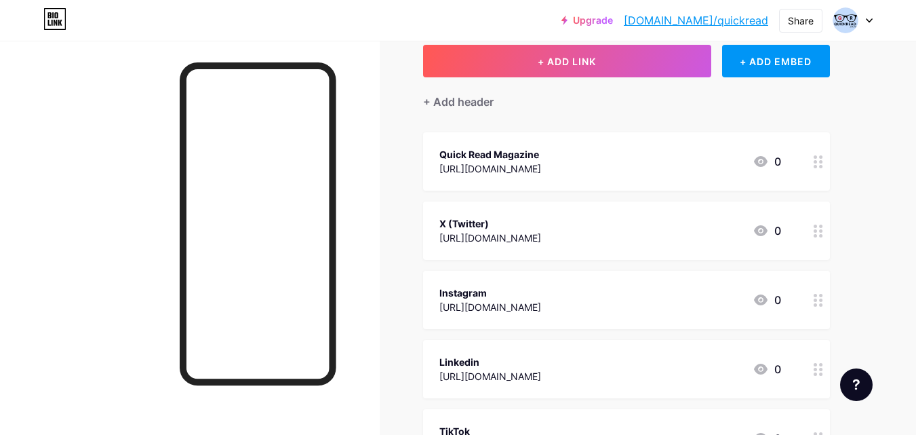
click at [818, 224] on icon at bounding box center [818, 230] width 9 height 13
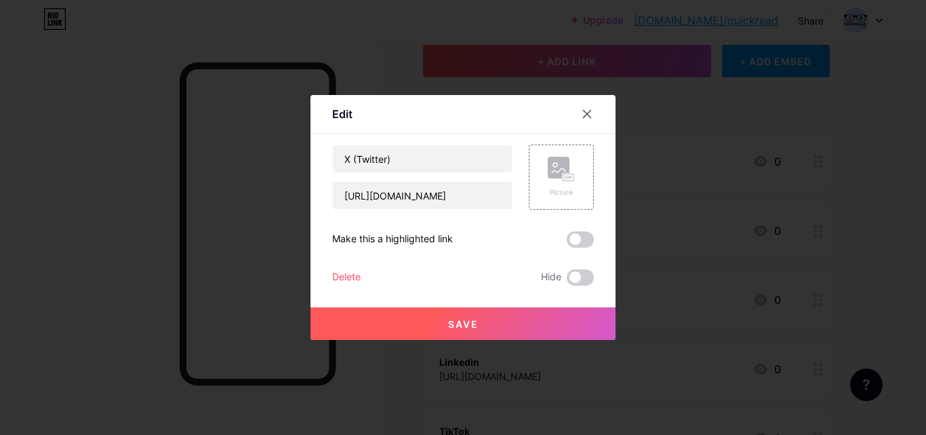
click at [346, 277] on div "Delete" at bounding box center [346, 277] width 28 height 16
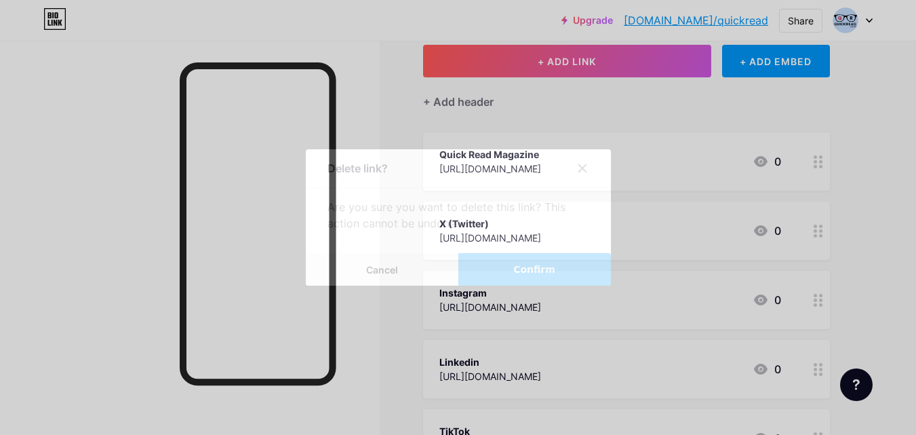
drag, startPoint x: 504, startPoint y: 266, endPoint x: 496, endPoint y: 270, distance: 9.7
click at [504, 268] on button "Confirm" at bounding box center [534, 269] width 153 height 33
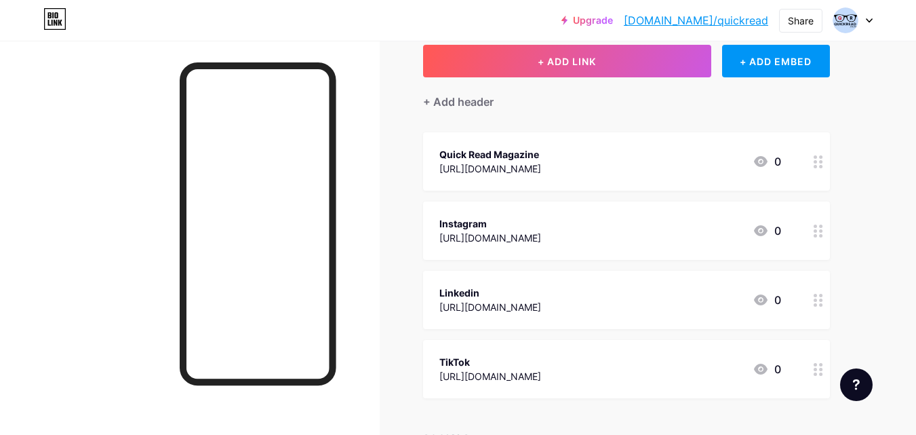
click at [814, 228] on icon at bounding box center [818, 230] width 9 height 13
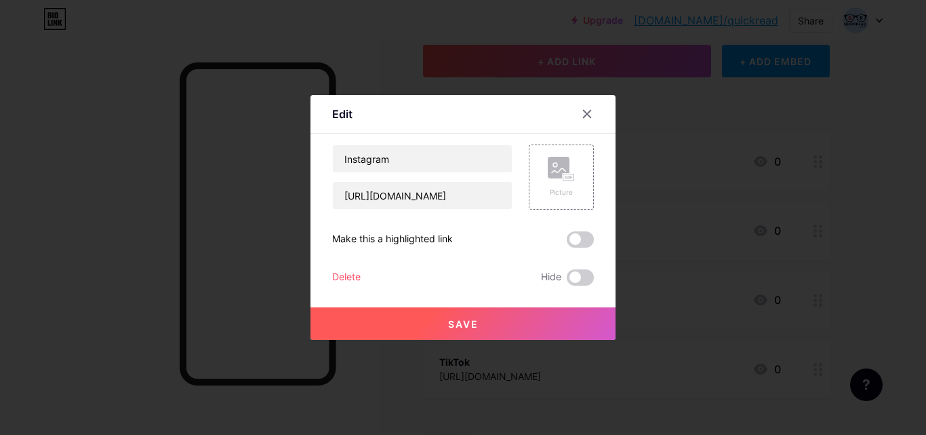
click at [354, 279] on div "Delete" at bounding box center [346, 277] width 28 height 16
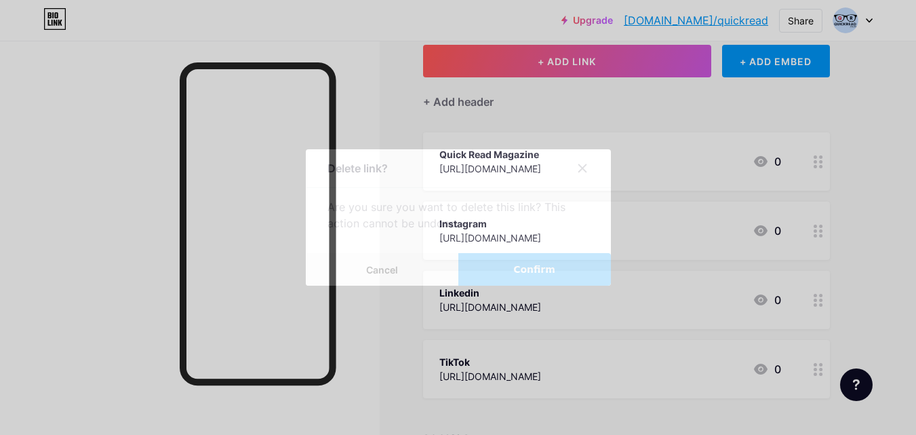
click at [502, 274] on button "Confirm" at bounding box center [534, 269] width 153 height 33
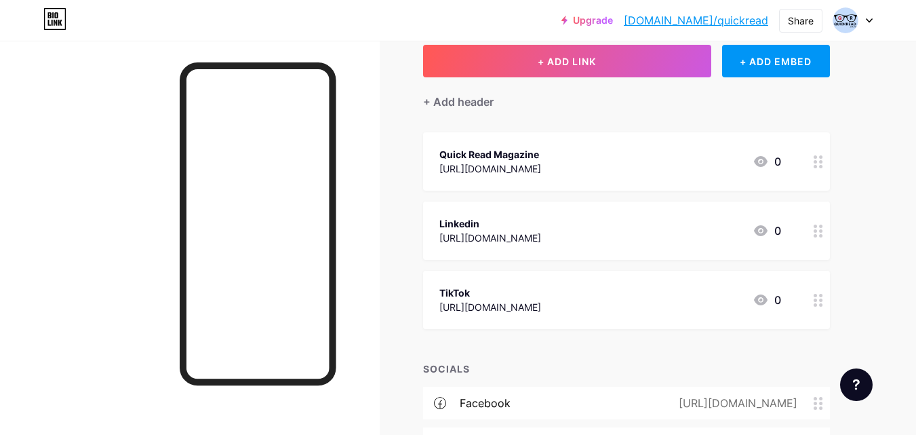
click at [818, 231] on icon at bounding box center [818, 230] width 9 height 13
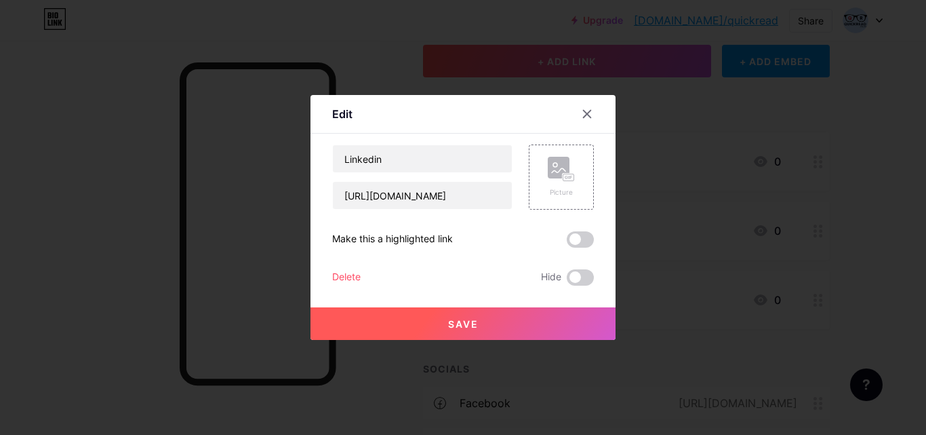
click at [342, 275] on div "Delete" at bounding box center [346, 277] width 28 height 16
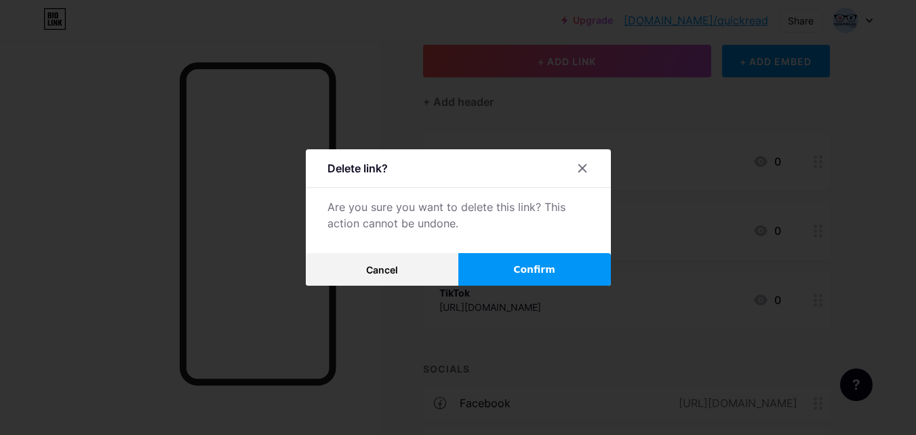
click at [481, 270] on button "Confirm" at bounding box center [534, 269] width 153 height 33
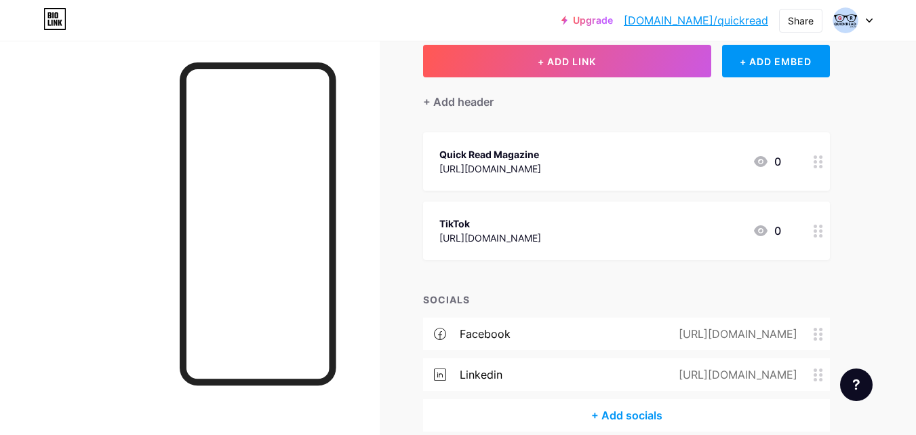
click at [816, 232] on icon at bounding box center [818, 230] width 9 height 13
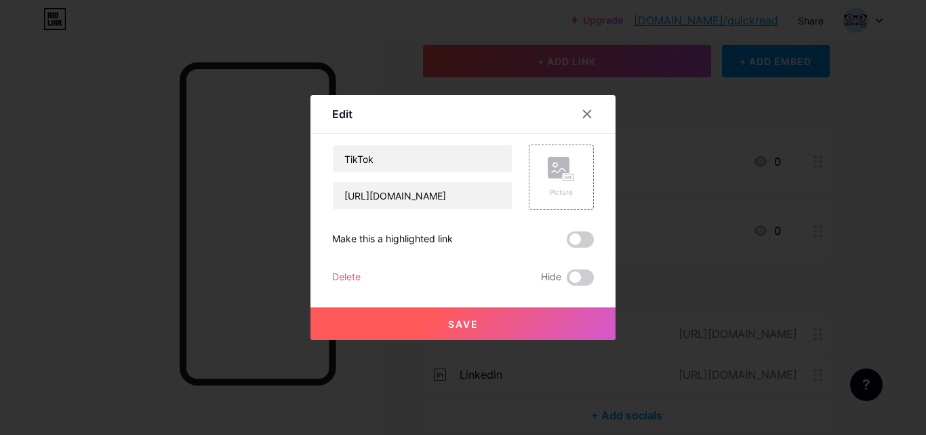
click at [348, 276] on div "Delete" at bounding box center [346, 277] width 28 height 16
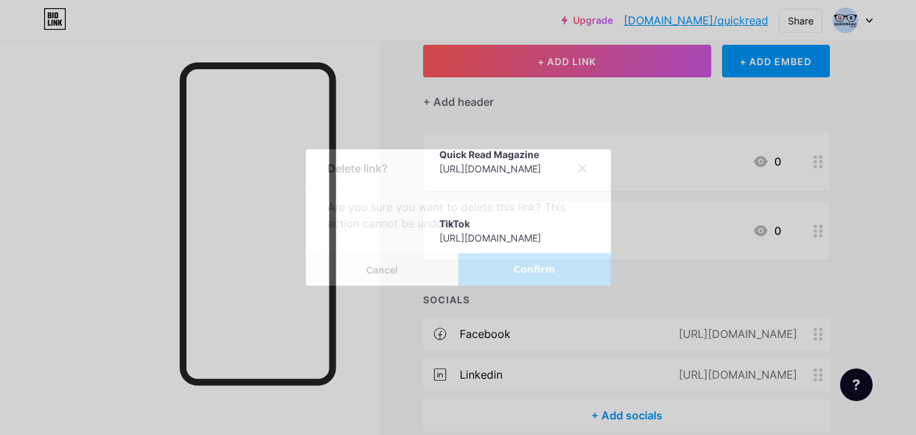
click at [488, 268] on button "Confirm" at bounding box center [534, 269] width 153 height 33
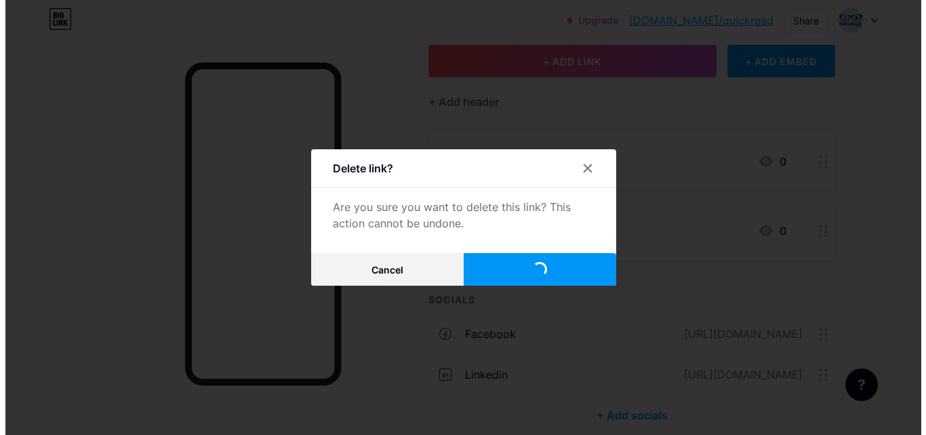
scroll to position [76, 0]
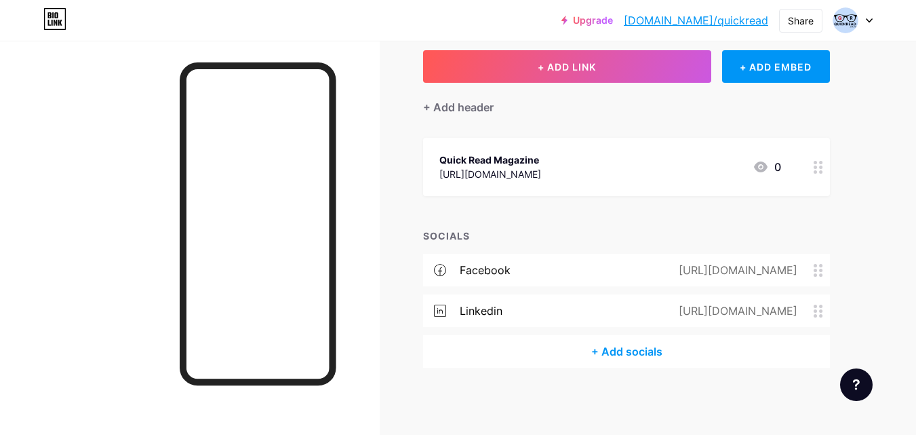
click at [628, 351] on div "+ Add socials" at bounding box center [626, 351] width 407 height 33
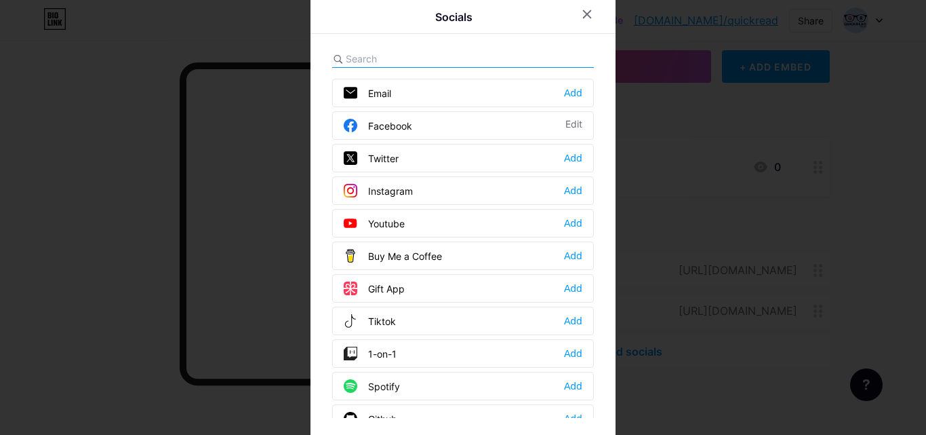
click at [388, 159] on div "Twitter" at bounding box center [371, 158] width 55 height 14
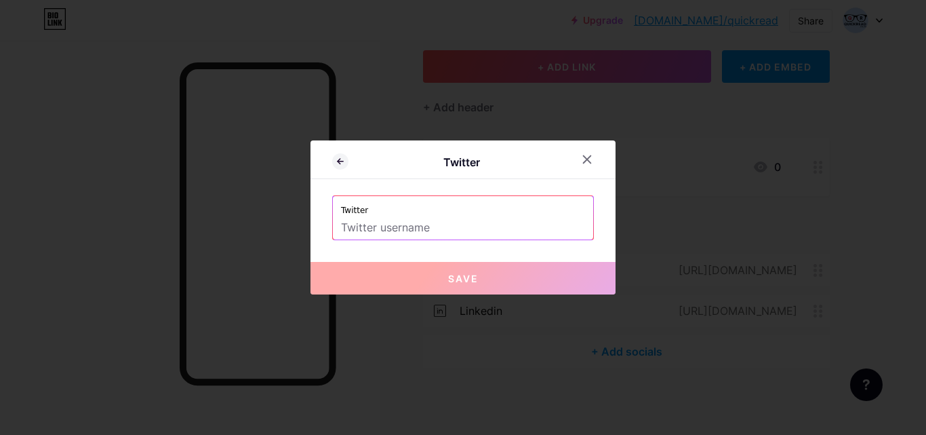
paste input "[URL][DOMAIN_NAME]"
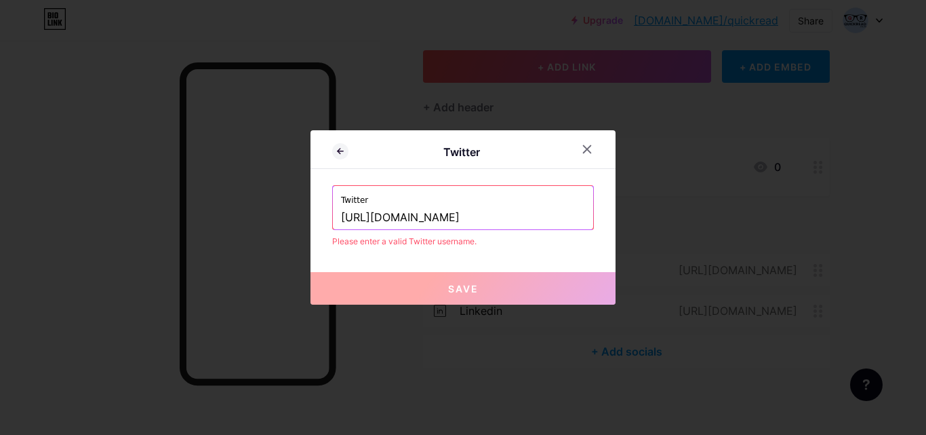
drag, startPoint x: 407, startPoint y: 217, endPoint x: 332, endPoint y: 220, distance: 75.3
click at [319, 219] on div "Twitter Twitter [URL][DOMAIN_NAME] Please enter a valid Twitter username. Save" at bounding box center [462, 217] width 305 height 174
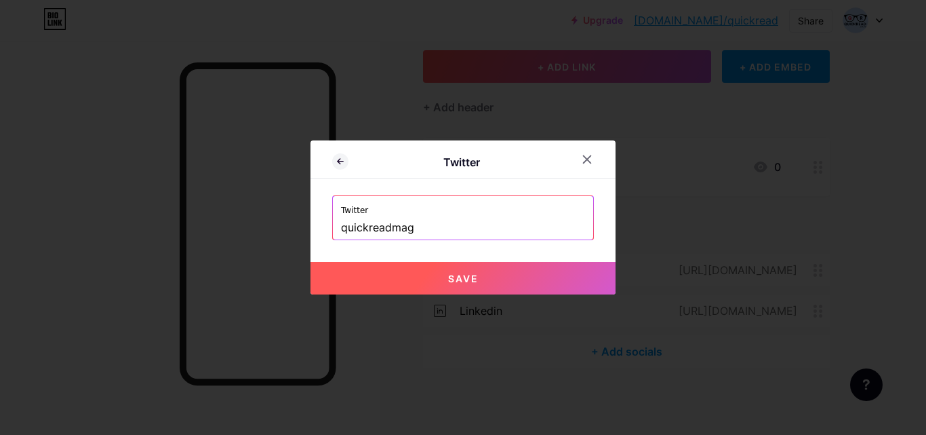
click at [454, 228] on input "quickreadmag" at bounding box center [463, 227] width 244 height 23
click at [477, 281] on button "Save" at bounding box center [462, 278] width 305 height 33
type input "[URL][DOMAIN_NAME]"
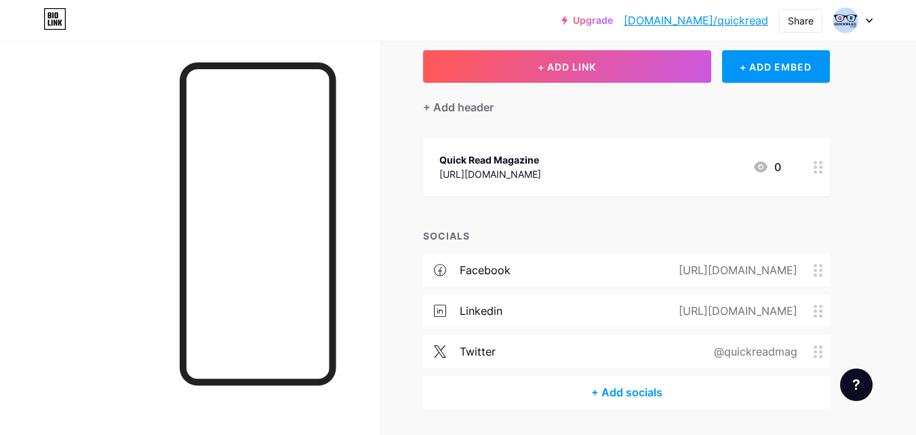
click at [627, 388] on div "+ Add socials" at bounding box center [626, 392] width 407 height 33
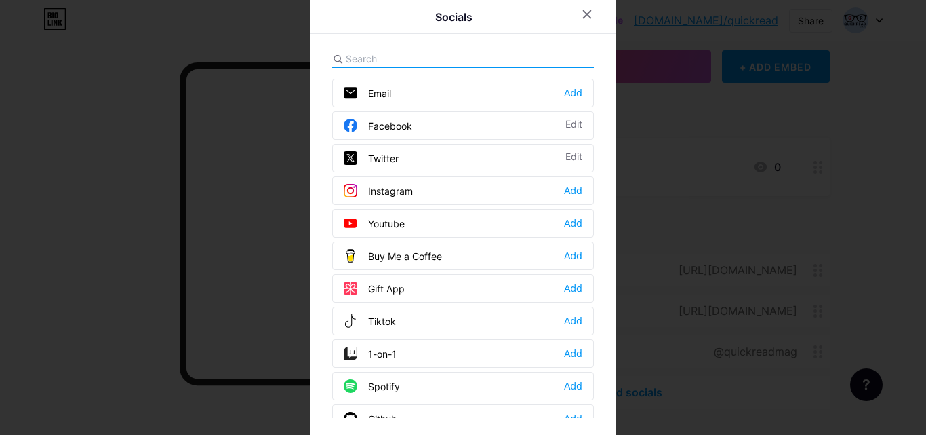
click at [412, 188] on div "Instagram Add" at bounding box center [463, 190] width 262 height 28
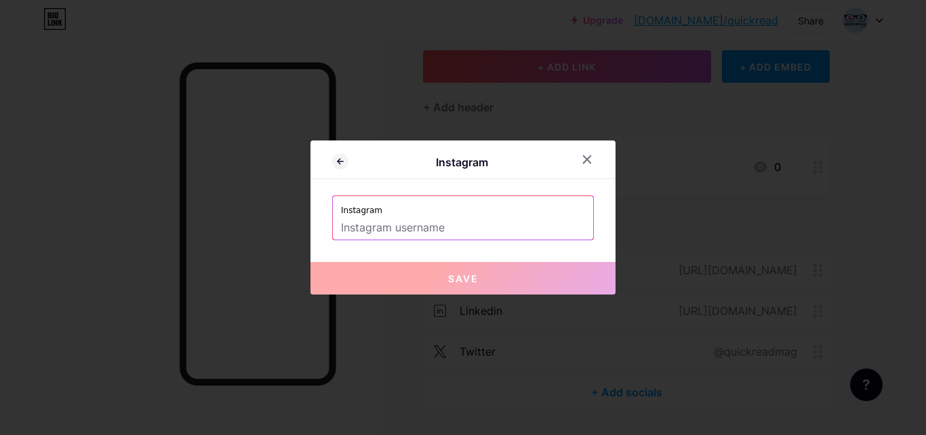
paste input "[URL][DOMAIN_NAME]"
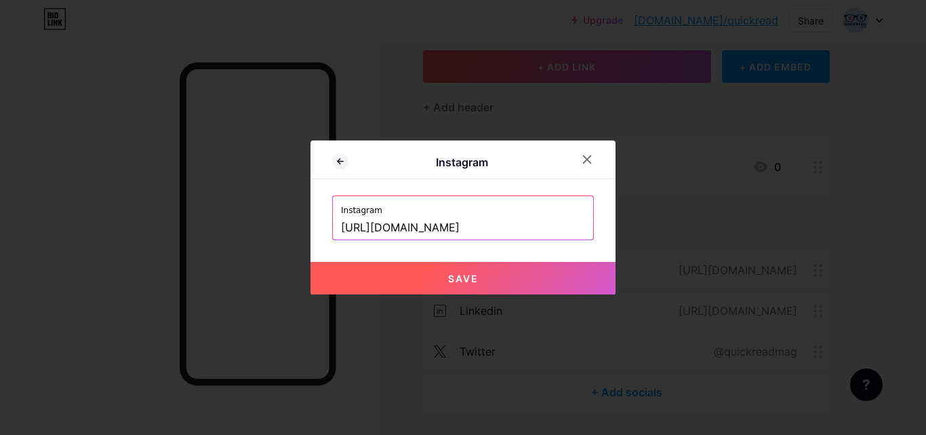
scroll to position [0, 1]
click at [420, 229] on input "[URL][DOMAIN_NAME]" at bounding box center [463, 227] width 244 height 23
click at [477, 284] on button "Save" at bounding box center [462, 278] width 305 height 33
type input "[URL][DOMAIN_NAME][DOMAIN_NAME]"
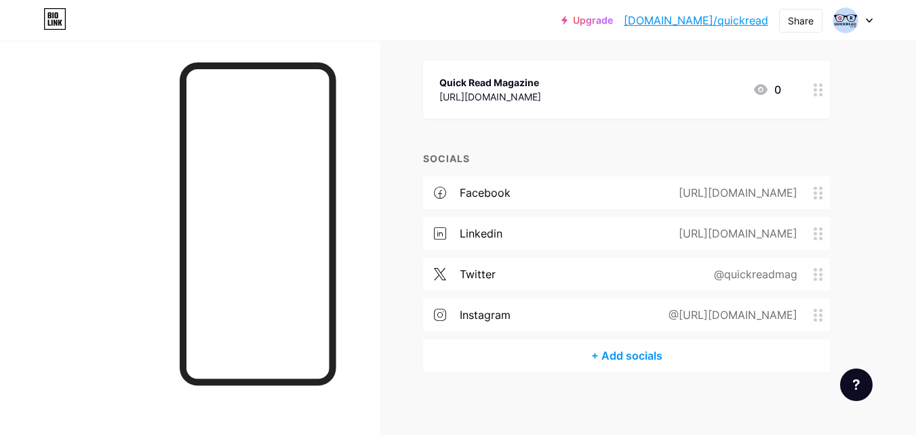
scroll to position [157, 0]
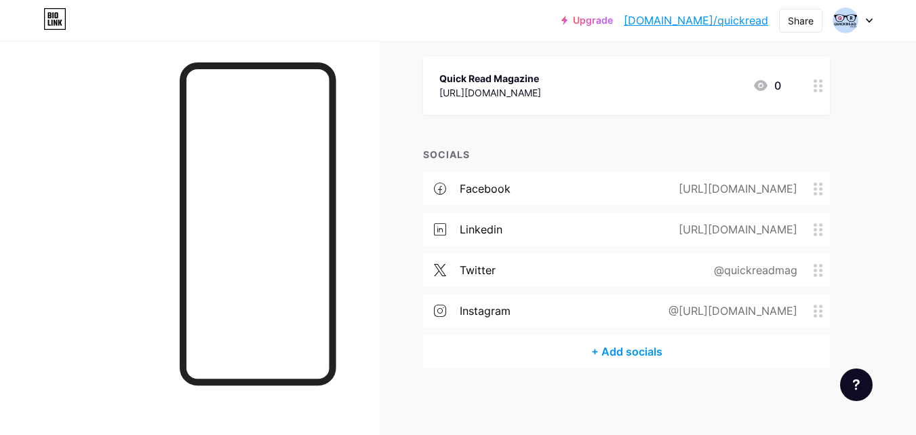
click at [736, 311] on div "@[URL][DOMAIN_NAME]" at bounding box center [730, 310] width 167 height 16
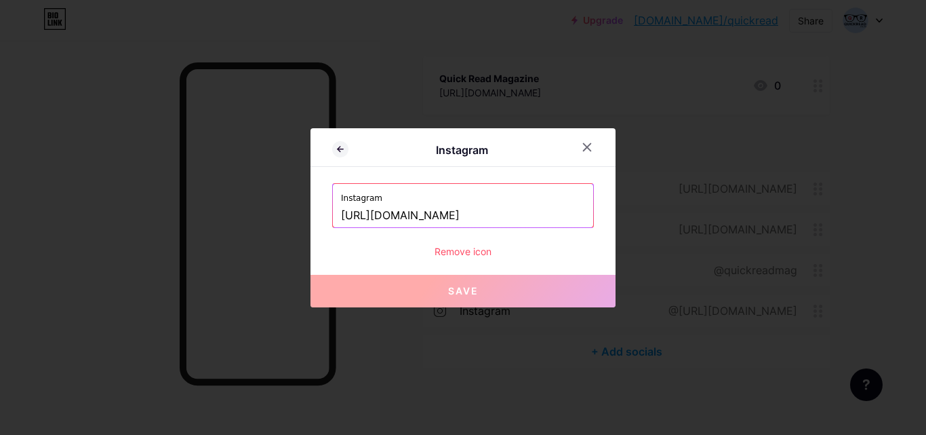
drag, startPoint x: 443, startPoint y: 214, endPoint x: 279, endPoint y: 214, distance: 164.7
click at [279, 214] on div "Instagram Instagram [URL][DOMAIN_NAME] Remove icon Save" at bounding box center [463, 217] width 926 height 435
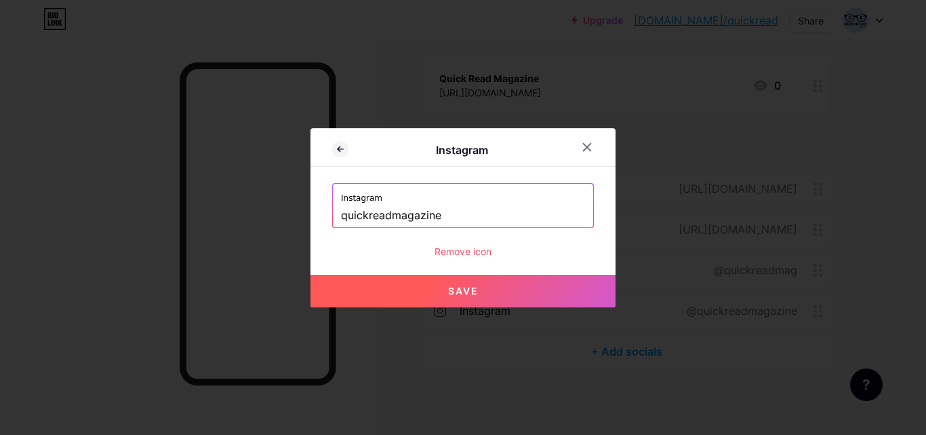
click at [481, 288] on button "Save" at bounding box center [462, 291] width 305 height 33
type input "[URL][DOMAIN_NAME]"
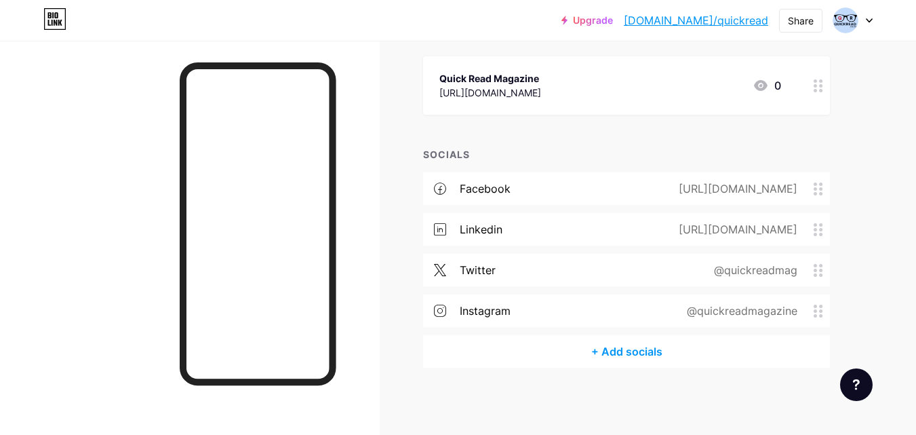
click at [729, 228] on div "[URL][DOMAIN_NAME]" at bounding box center [735, 229] width 157 height 16
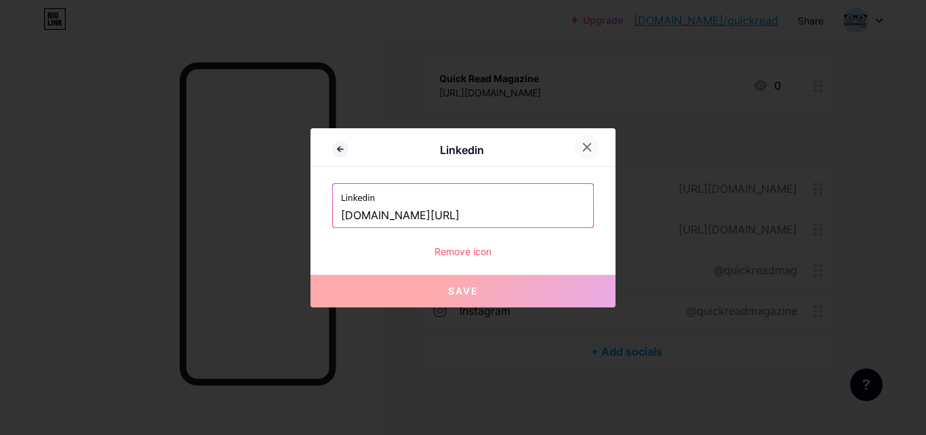
click at [582, 148] on icon at bounding box center [587, 147] width 11 height 11
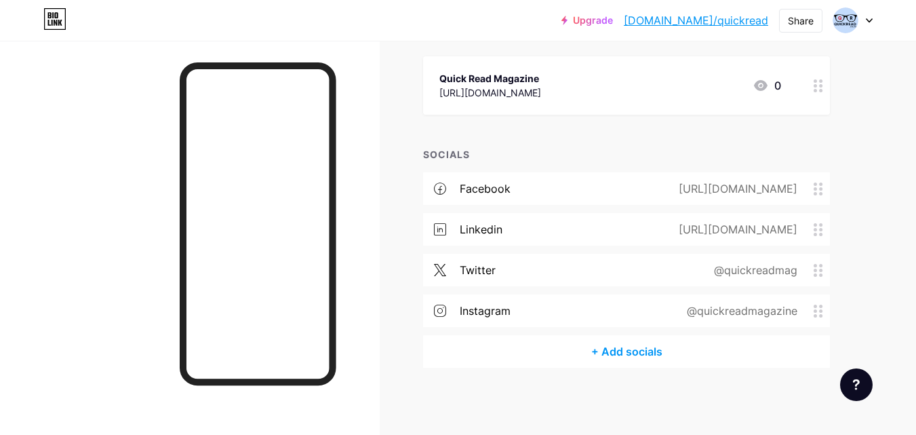
click at [617, 351] on div "+ Add socials" at bounding box center [626, 351] width 407 height 33
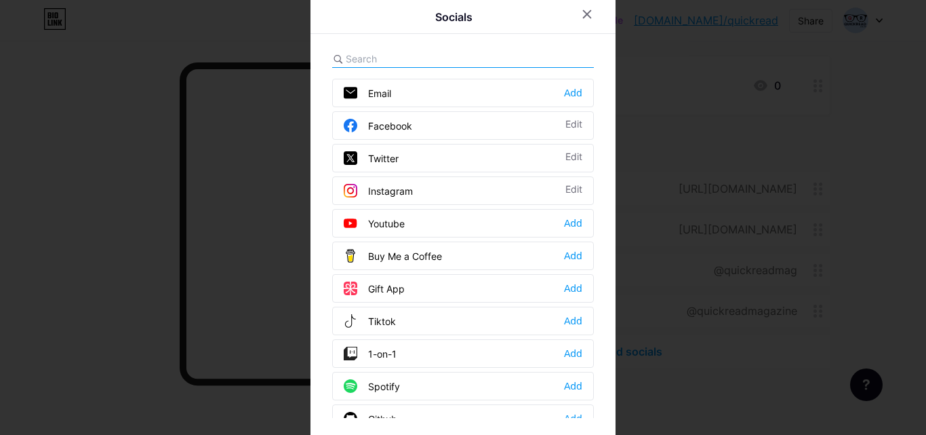
click at [399, 320] on div "Tiktok Add" at bounding box center [463, 320] width 262 height 28
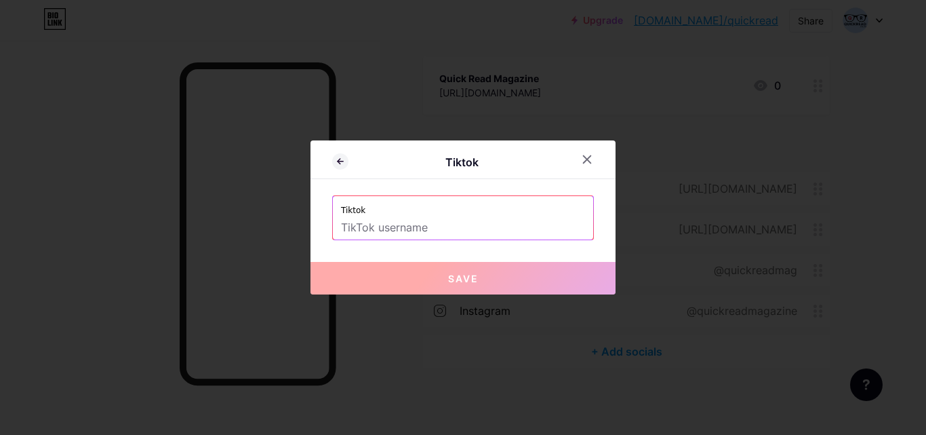
paste input "[URL][DOMAIN_NAME]"
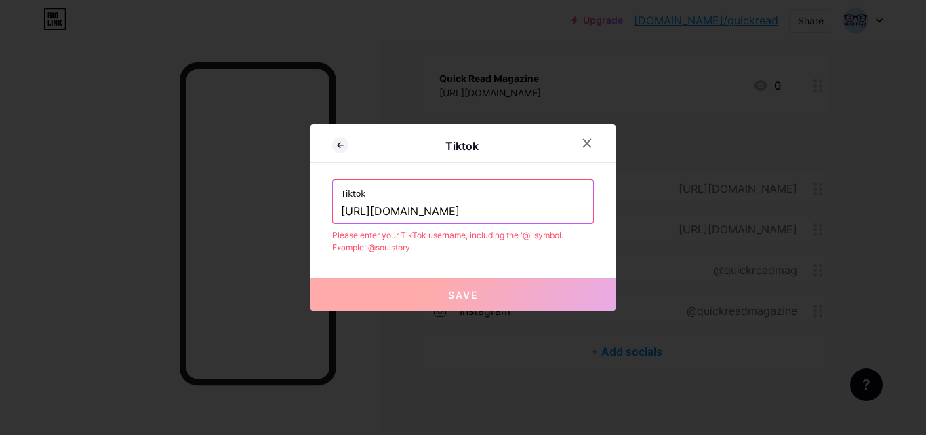
drag, startPoint x: 460, startPoint y: 205, endPoint x: 295, endPoint y: 208, distance: 165.5
click at [295, 208] on div "Tiktok Tiktok [URL][DOMAIN_NAME] Please enter your TikTok username, including t…" at bounding box center [463, 217] width 926 height 435
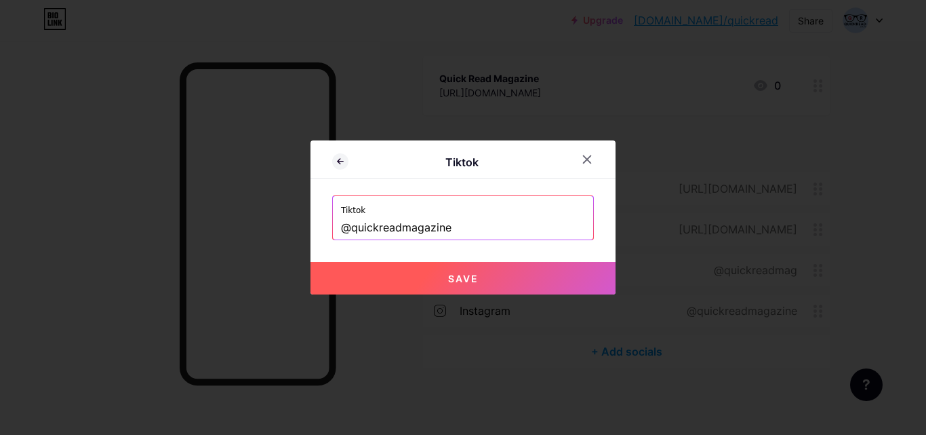
click at [445, 270] on button "Save" at bounding box center [462, 278] width 305 height 33
type input "[URL][DOMAIN_NAME]"
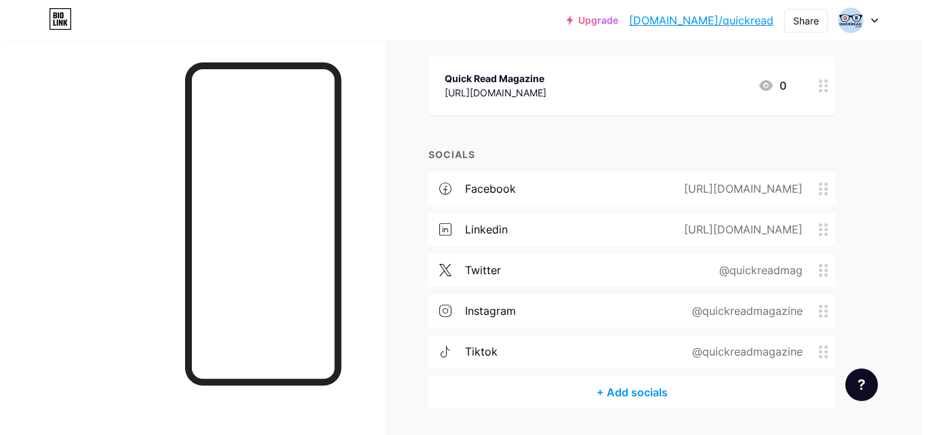
scroll to position [198, 0]
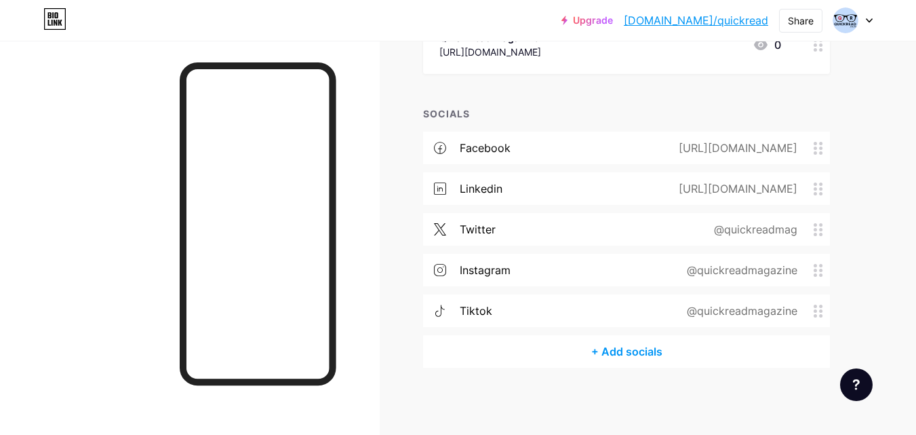
click at [479, 148] on div "facebook" at bounding box center [485, 148] width 51 height 16
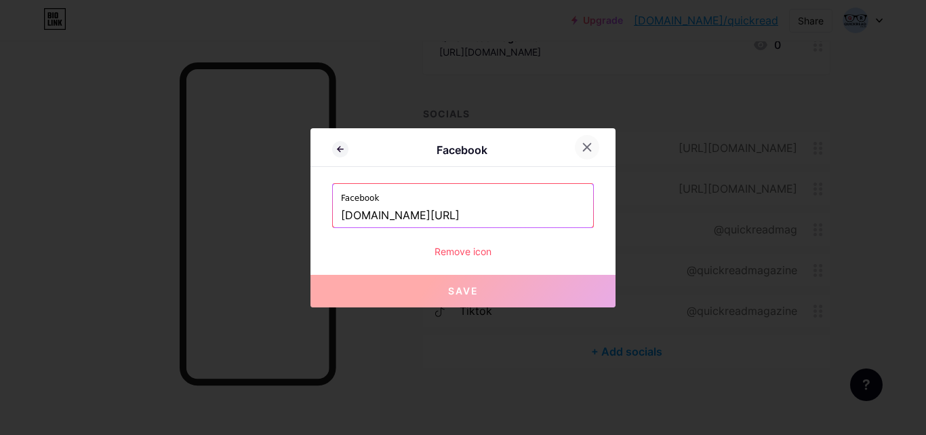
click at [586, 149] on icon at bounding box center [587, 147] width 11 height 11
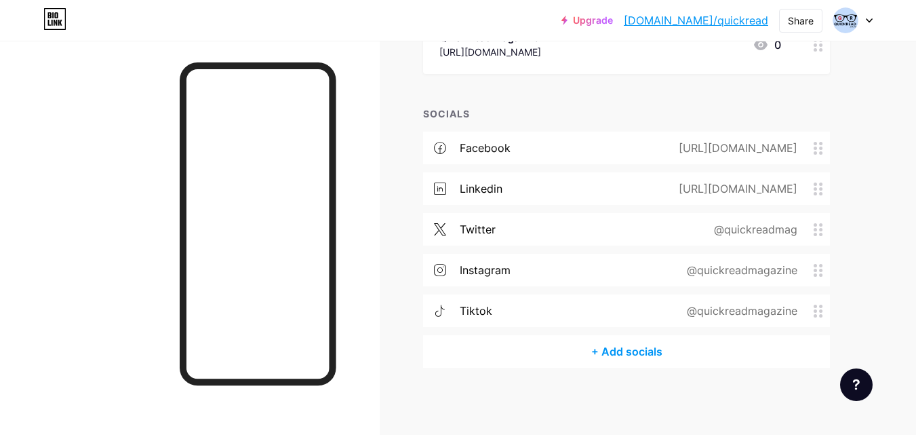
click at [638, 353] on div "+ Add socials" at bounding box center [626, 351] width 407 height 33
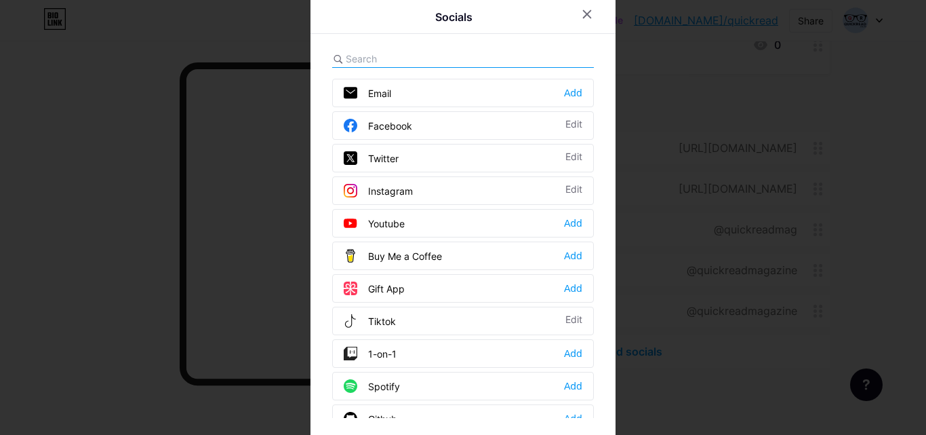
click at [404, 223] on div "Youtube Add" at bounding box center [463, 223] width 262 height 28
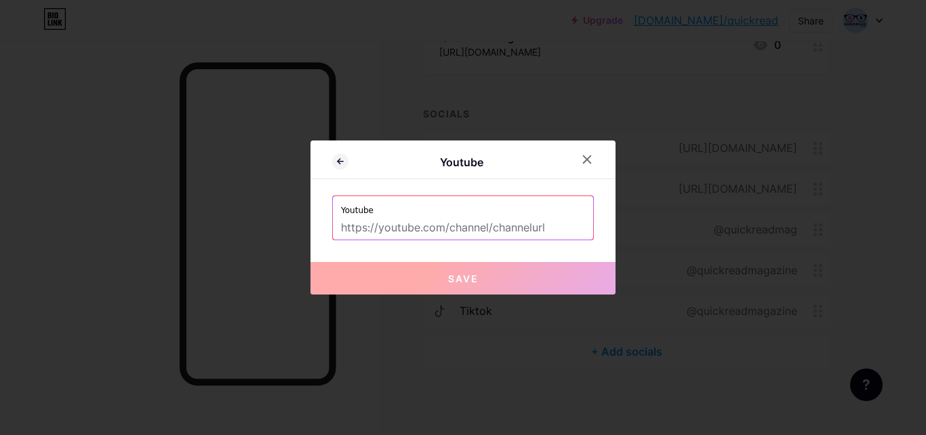
paste input "[URL][DOMAIN_NAME]"
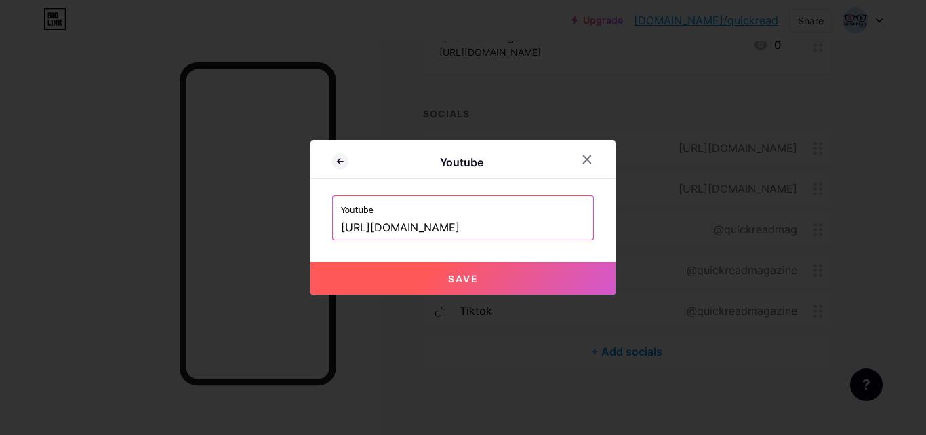
scroll to position [0, 27]
type input "[URL][DOMAIN_NAME]"
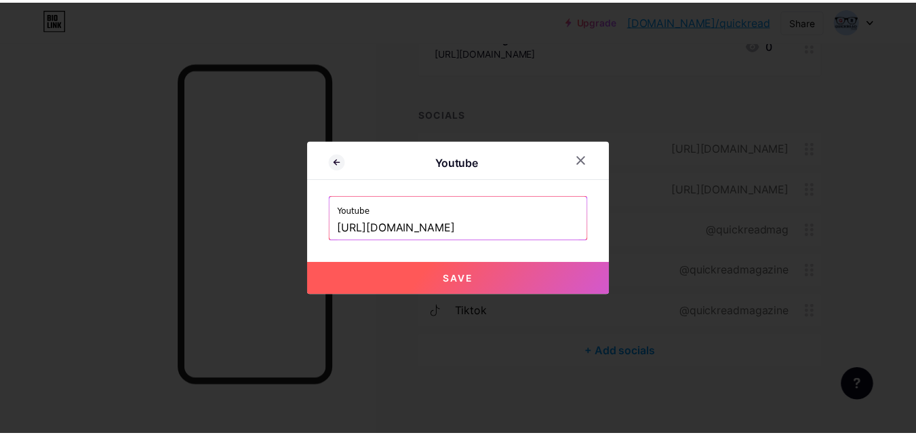
scroll to position [0, 0]
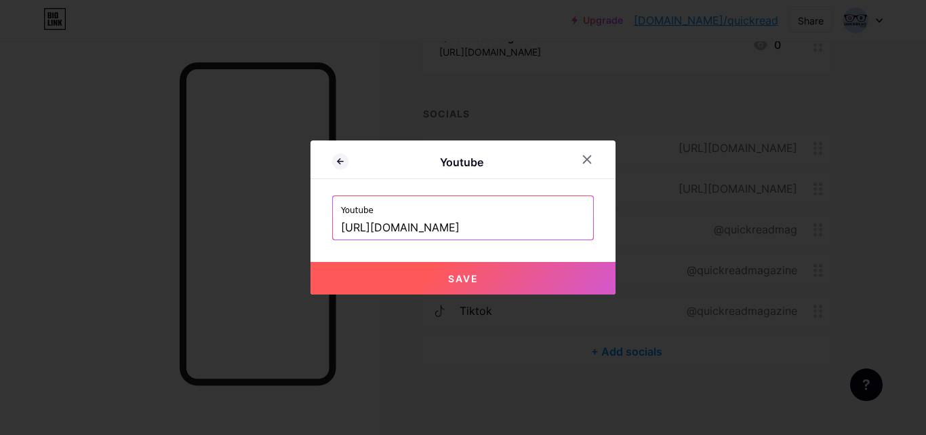
click at [488, 276] on button "Save" at bounding box center [462, 278] width 305 height 33
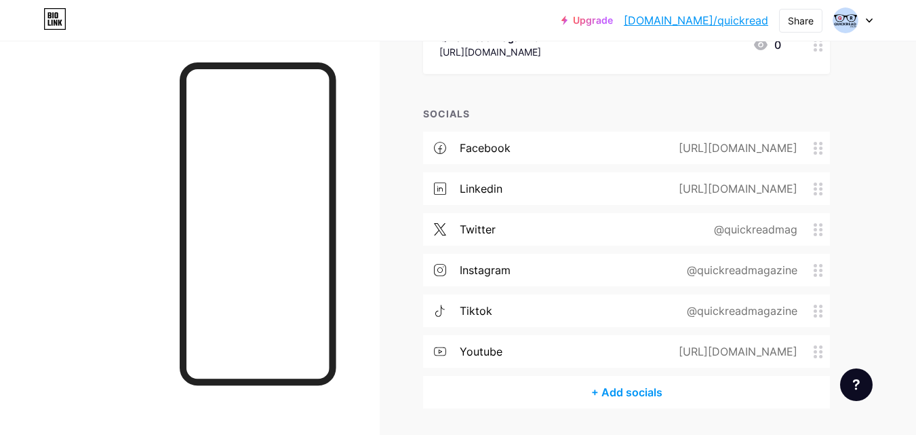
click at [769, 313] on div "@quickreadmagazine" at bounding box center [739, 310] width 148 height 16
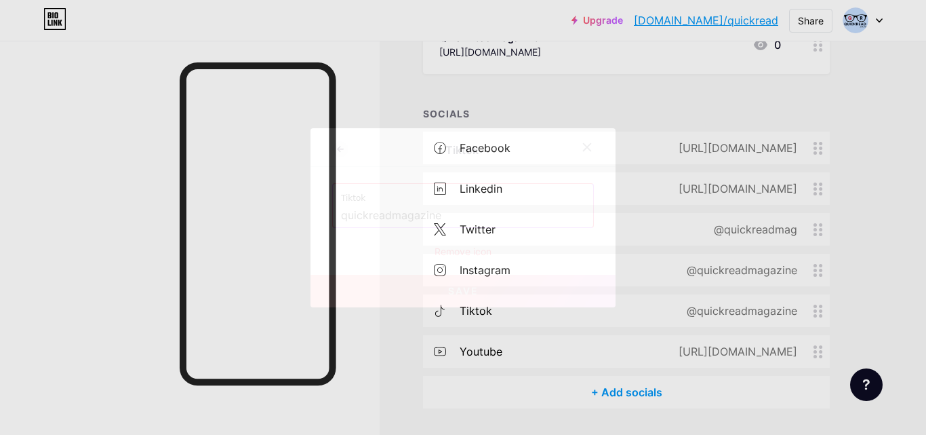
click at [341, 213] on input "quickreadmagazine" at bounding box center [463, 215] width 244 height 23
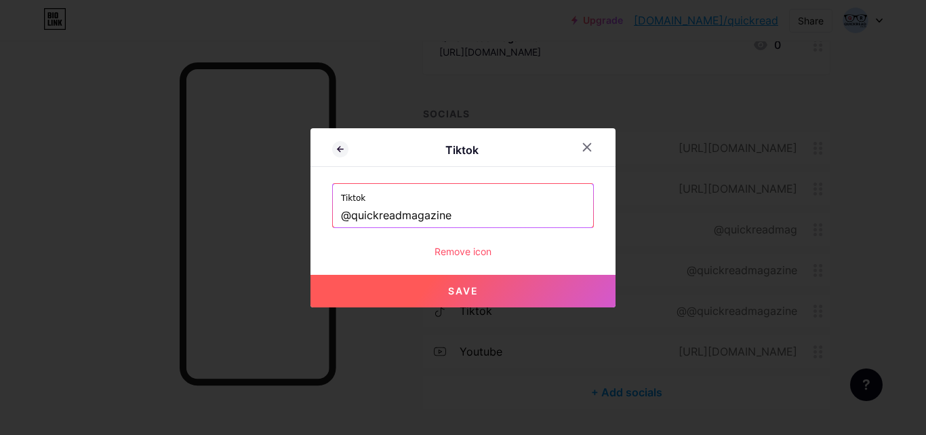
click at [457, 293] on span "Save" at bounding box center [463, 291] width 31 height 12
type input "[URL][DOMAIN_NAME]"
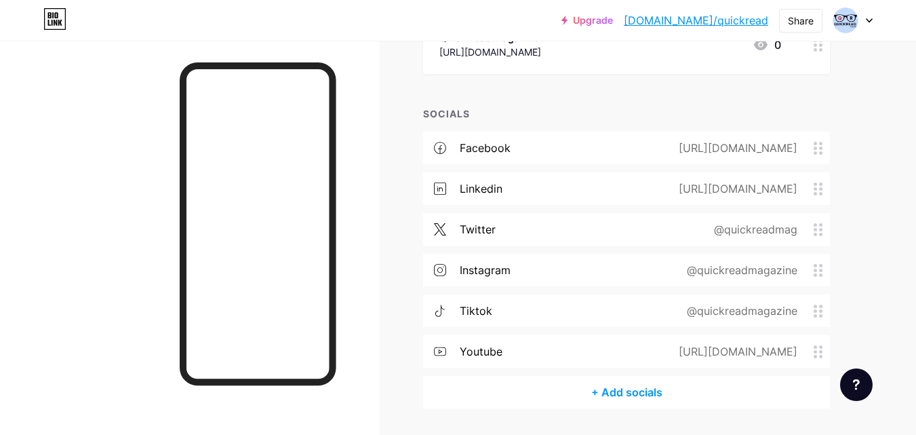
click at [475, 186] on div "linkedin" at bounding box center [481, 188] width 43 height 16
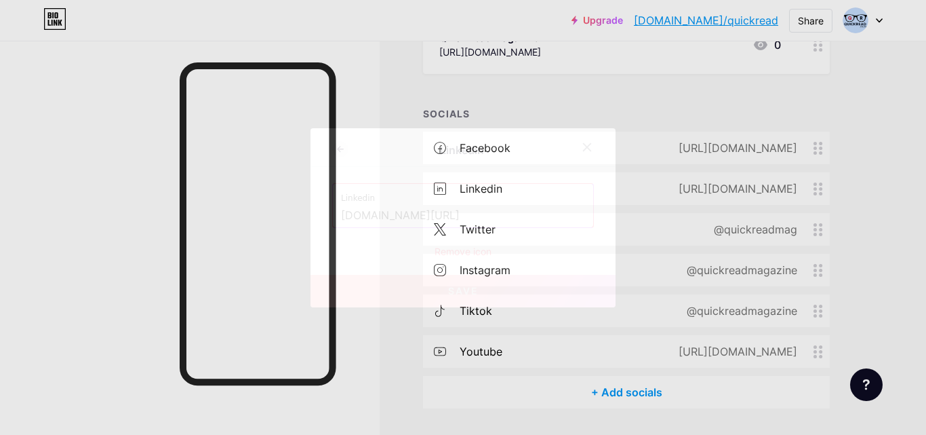
click at [582, 147] on icon at bounding box center [587, 147] width 11 height 11
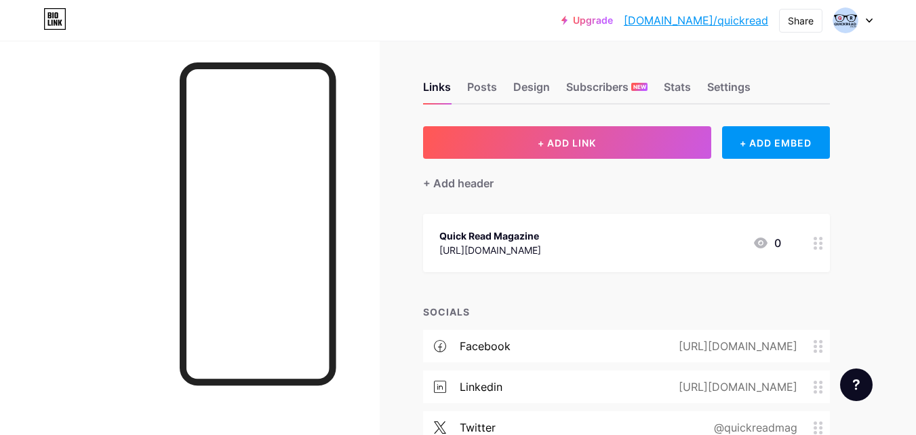
click at [639, 223] on div "Quick Read Magazine [URL][DOMAIN_NAME] 0" at bounding box center [626, 243] width 407 height 58
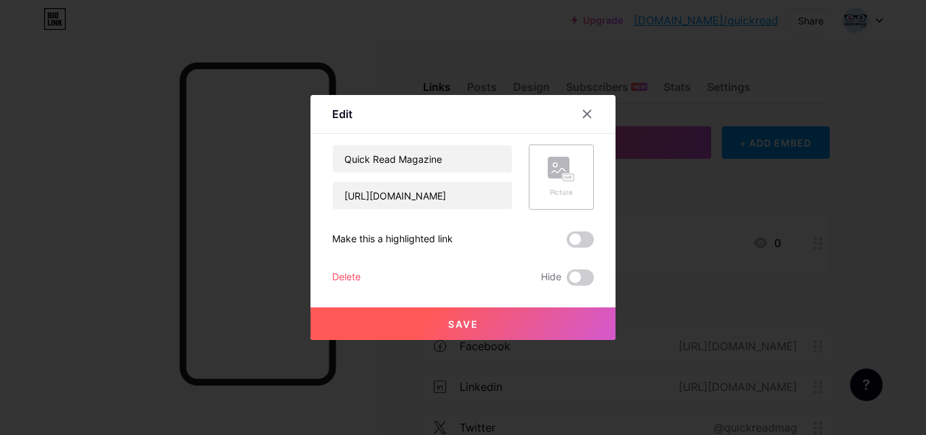
click at [548, 161] on rect at bounding box center [559, 168] width 22 height 22
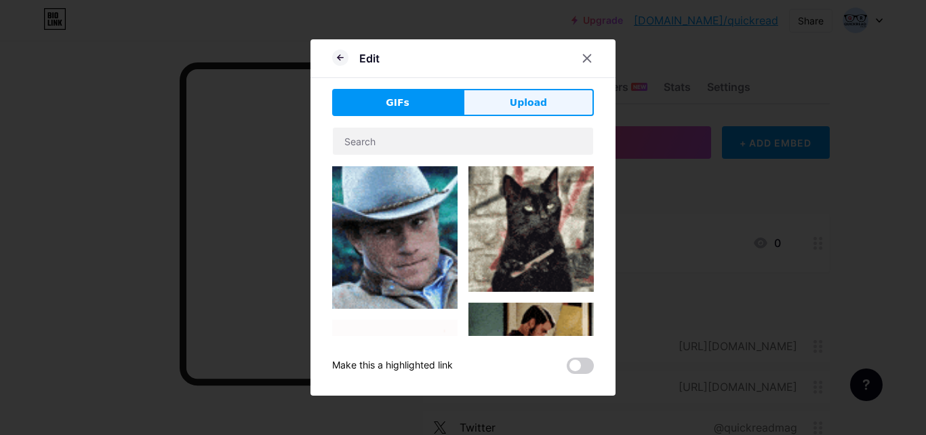
click at [516, 97] on span "Upload" at bounding box center [528, 103] width 37 height 14
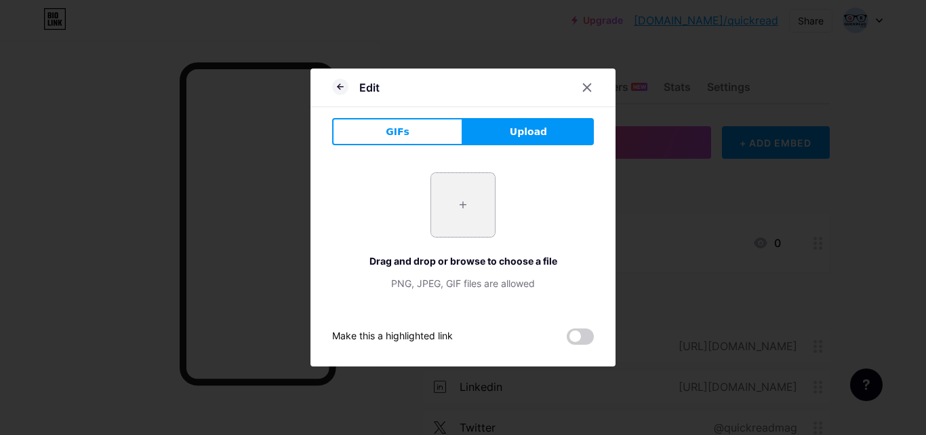
click at [462, 195] on input "file" at bounding box center [463, 205] width 64 height 64
type input "C:\fakepath\QuickRead.co.za-Logo (1).png"
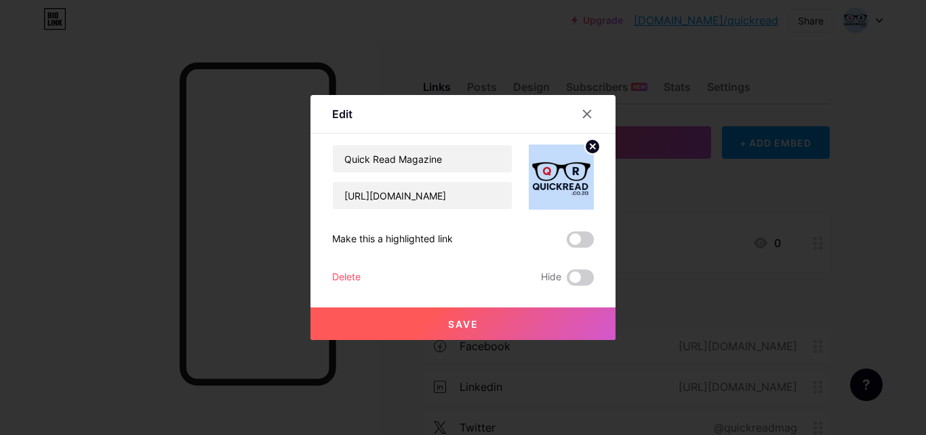
click at [478, 319] on button "Save" at bounding box center [462, 323] width 305 height 33
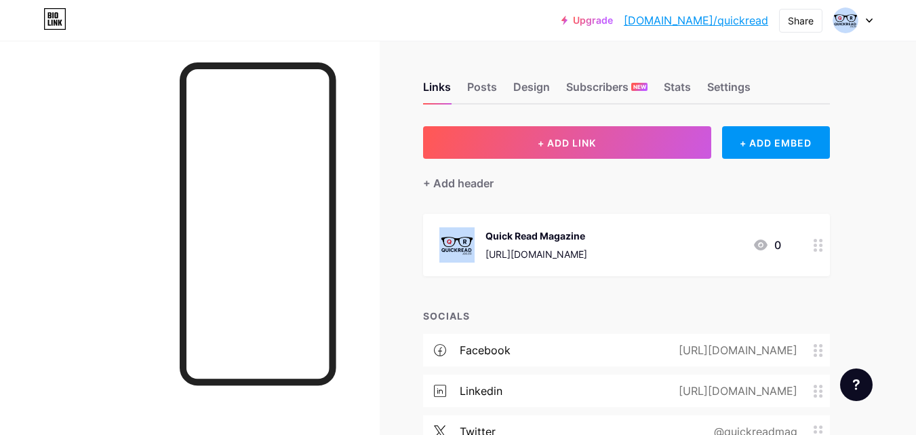
click at [860, 15] on div at bounding box center [852, 20] width 39 height 24
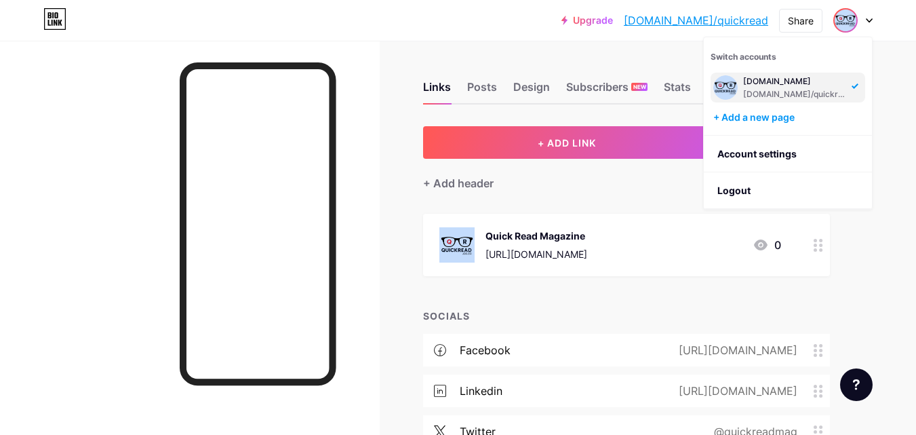
click at [767, 89] on div "[DOMAIN_NAME]/quickread" at bounding box center [795, 94] width 104 height 11
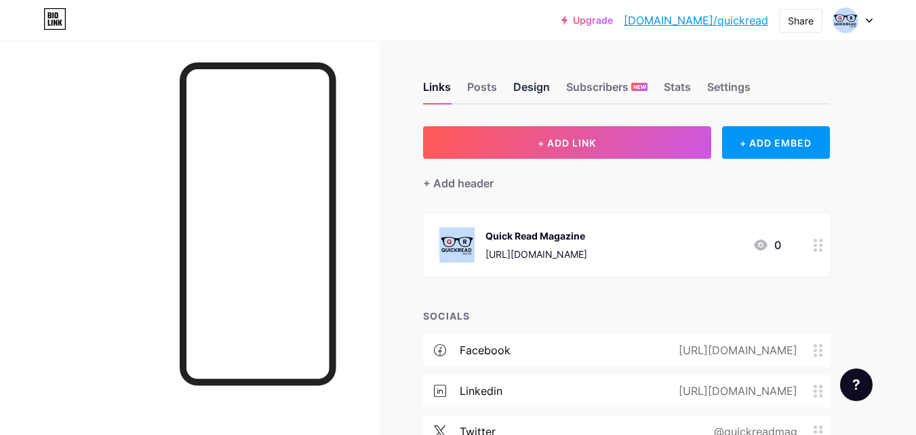
click at [529, 85] on div "Design" at bounding box center [531, 91] width 37 height 24
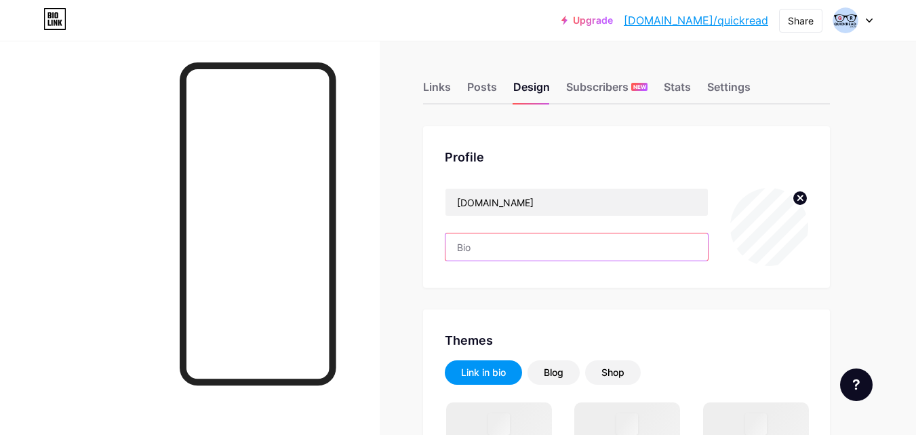
click at [494, 239] on input "text" at bounding box center [576, 246] width 262 height 27
paste input "Quick Read Magazine is one of the leading online news providers in South Africa…"
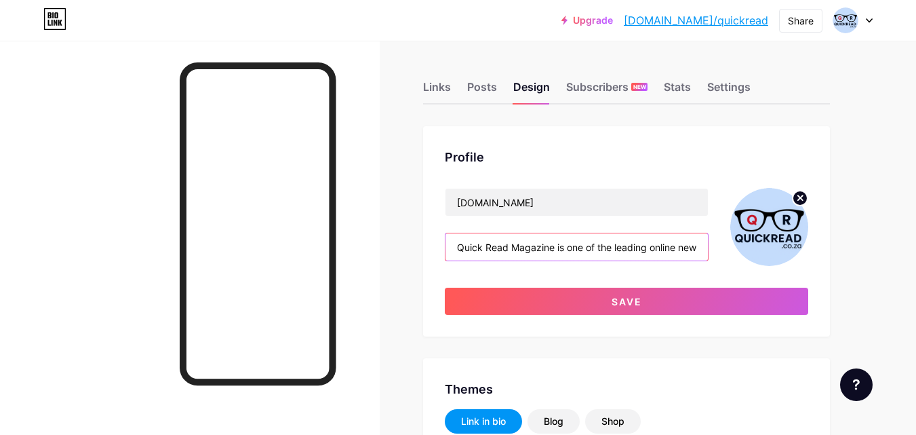
drag, startPoint x: 666, startPoint y: 244, endPoint x: 373, endPoint y: 250, distance: 292.9
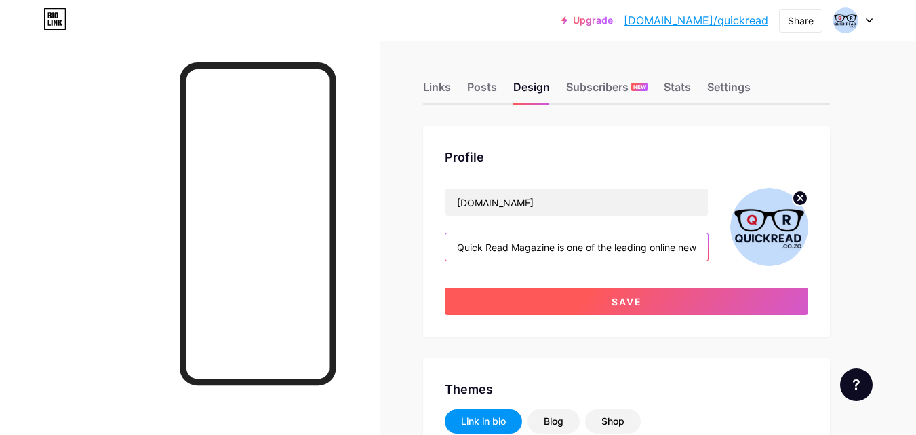
type input "Quick Read Magazine is one of the leading online news providers in South Africa…"
click at [574, 308] on button "Save" at bounding box center [626, 300] width 363 height 27
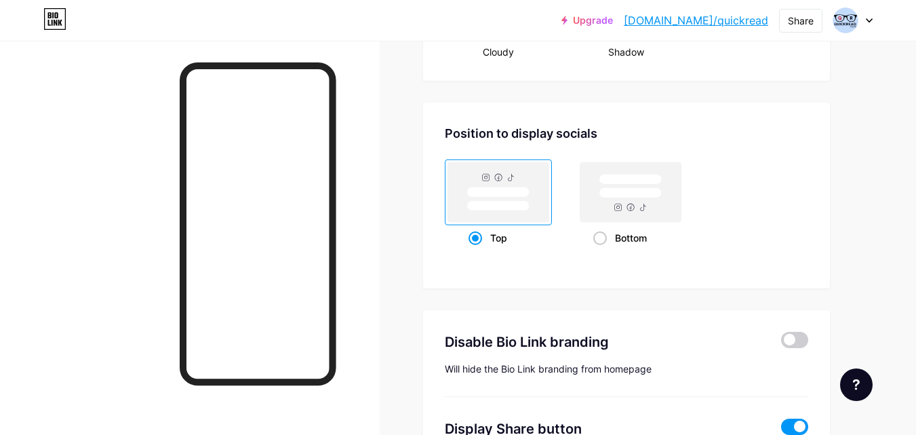
scroll to position [1748, 0]
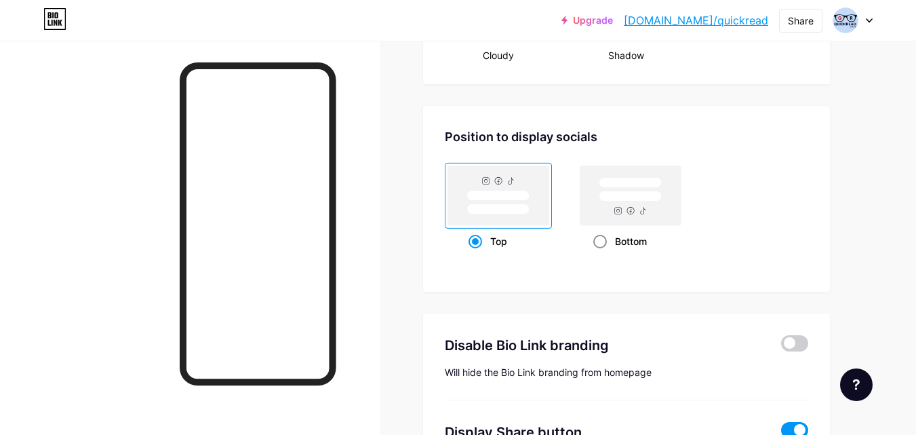
click at [647, 198] on rect at bounding box center [630, 196] width 62 height 10
click at [602, 254] on input "Bottom" at bounding box center [597, 258] width 9 height 9
radio input "true"
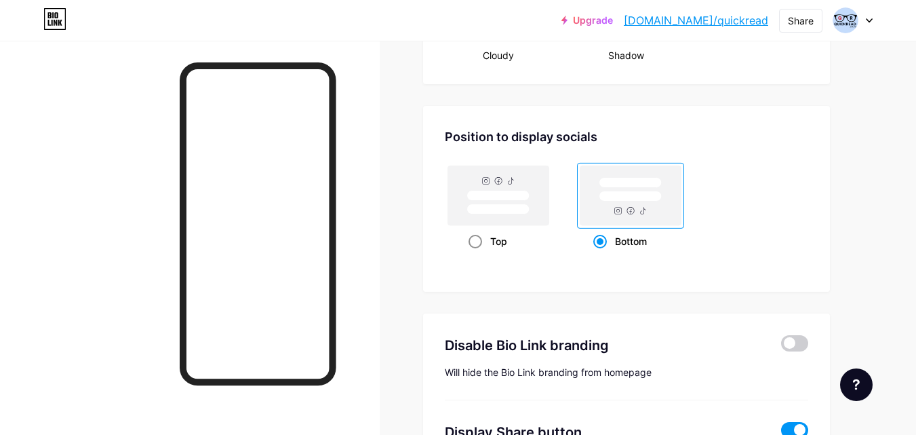
click at [515, 185] on rect at bounding box center [498, 195] width 101 height 60
click at [477, 254] on input "Top" at bounding box center [472, 258] width 9 height 9
radio input "true"
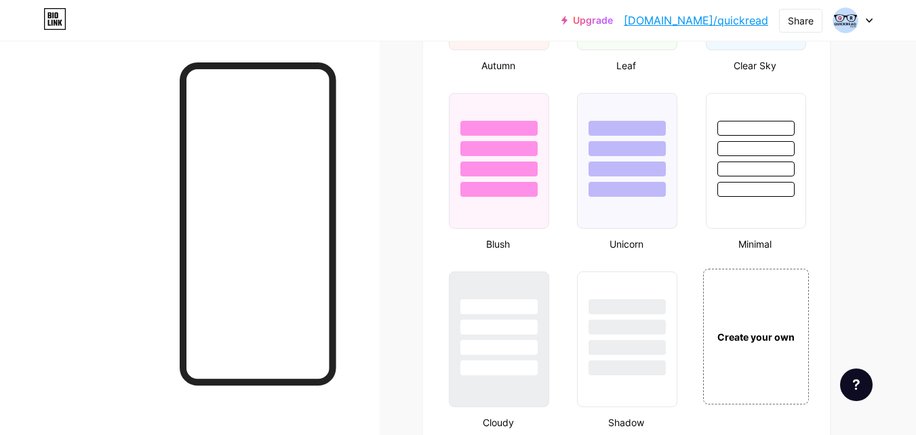
scroll to position [0, 0]
